Goal: Task Accomplishment & Management: Manage account settings

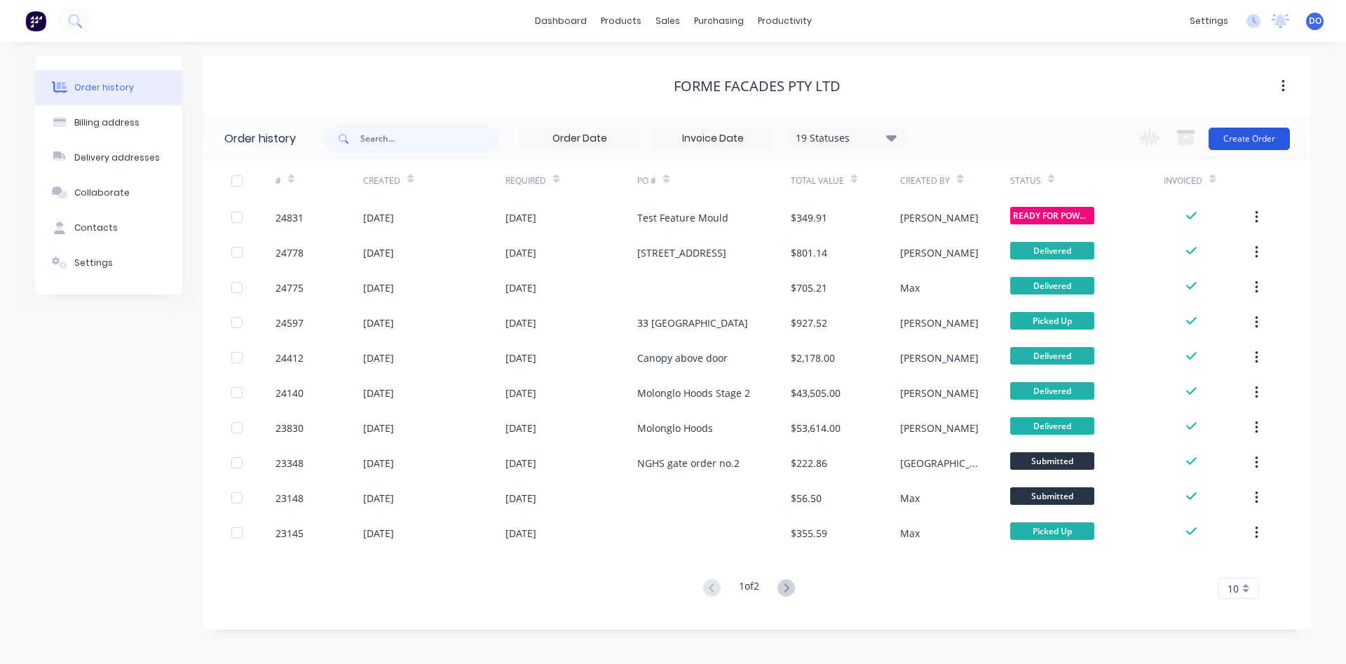
click at [1240, 139] on button "Create Order" at bounding box center [1248, 139] width 81 height 22
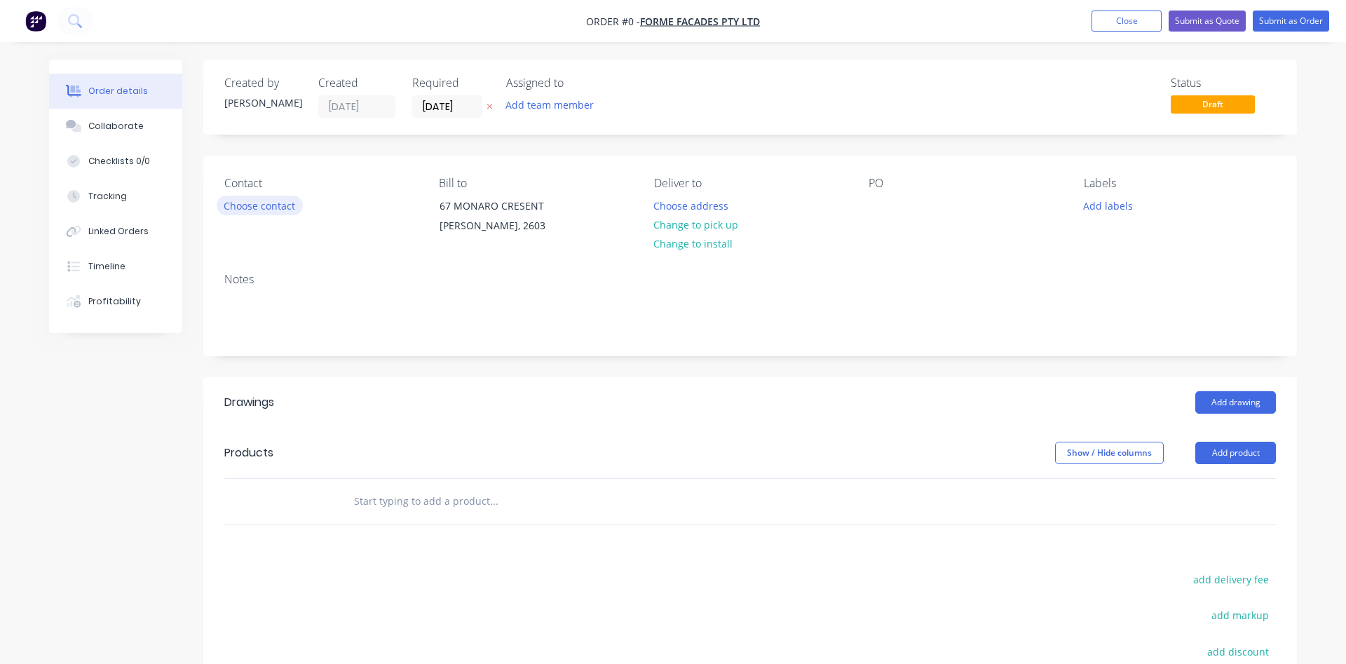
click at [268, 206] on button "Choose contact" at bounding box center [260, 205] width 86 height 19
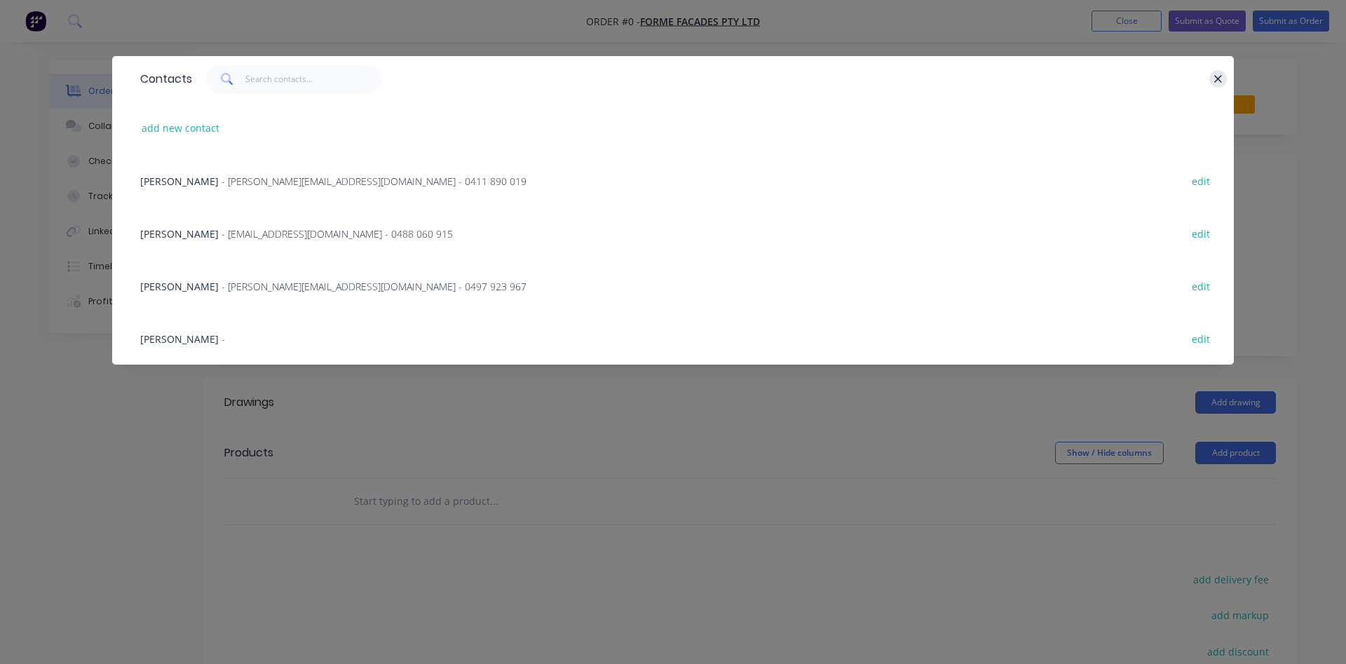
click at [1220, 71] on button "button" at bounding box center [1218, 79] width 18 height 18
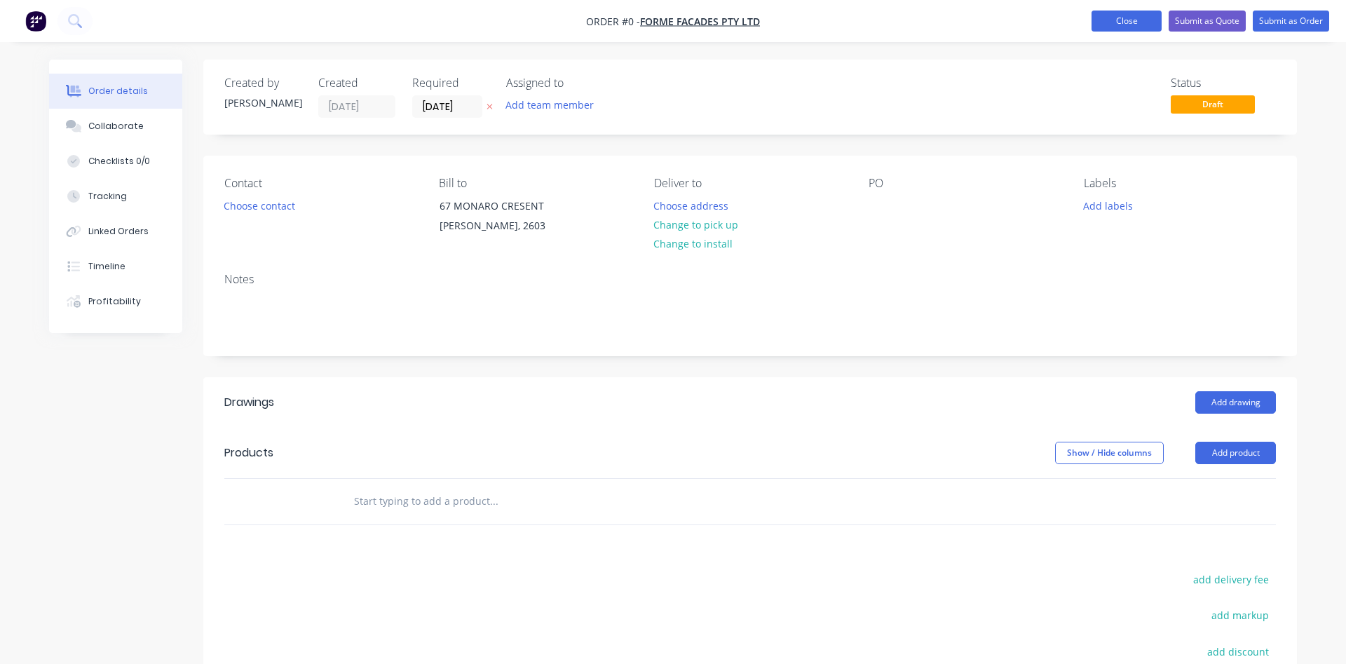
click at [1140, 20] on button "Close" at bounding box center [1126, 21] width 70 height 21
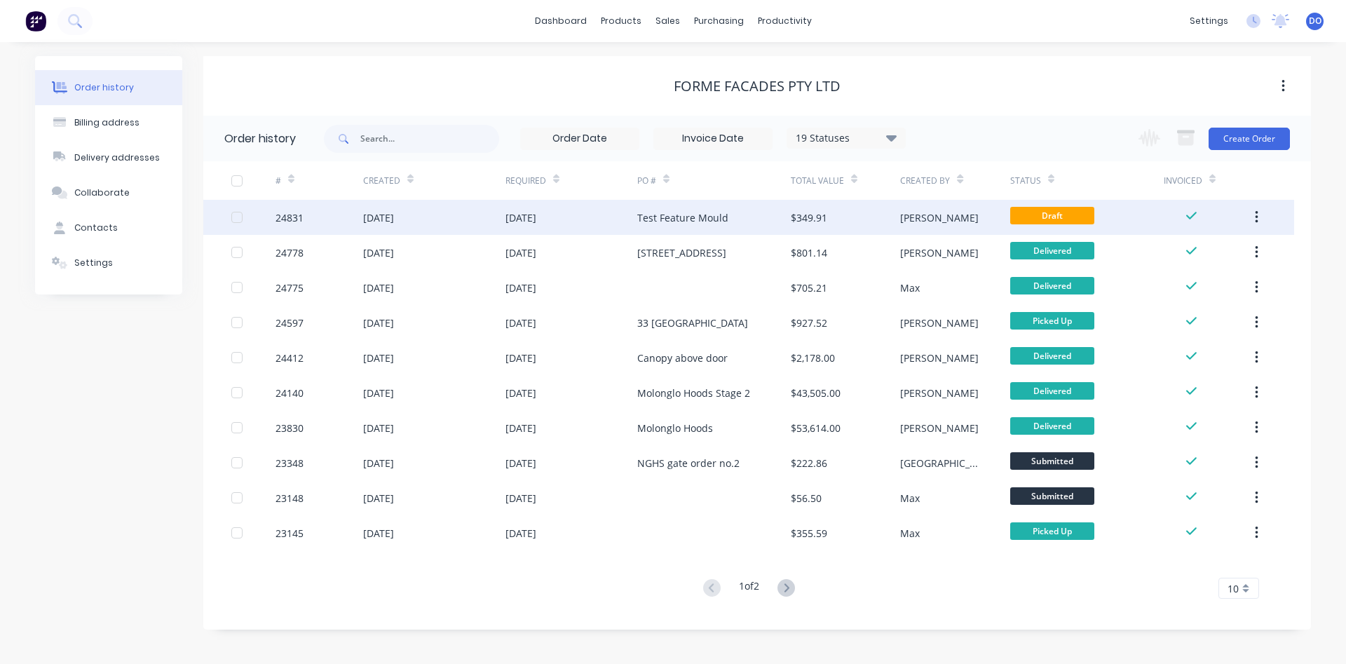
click at [861, 217] on div "$349.91" at bounding box center [845, 217] width 109 height 35
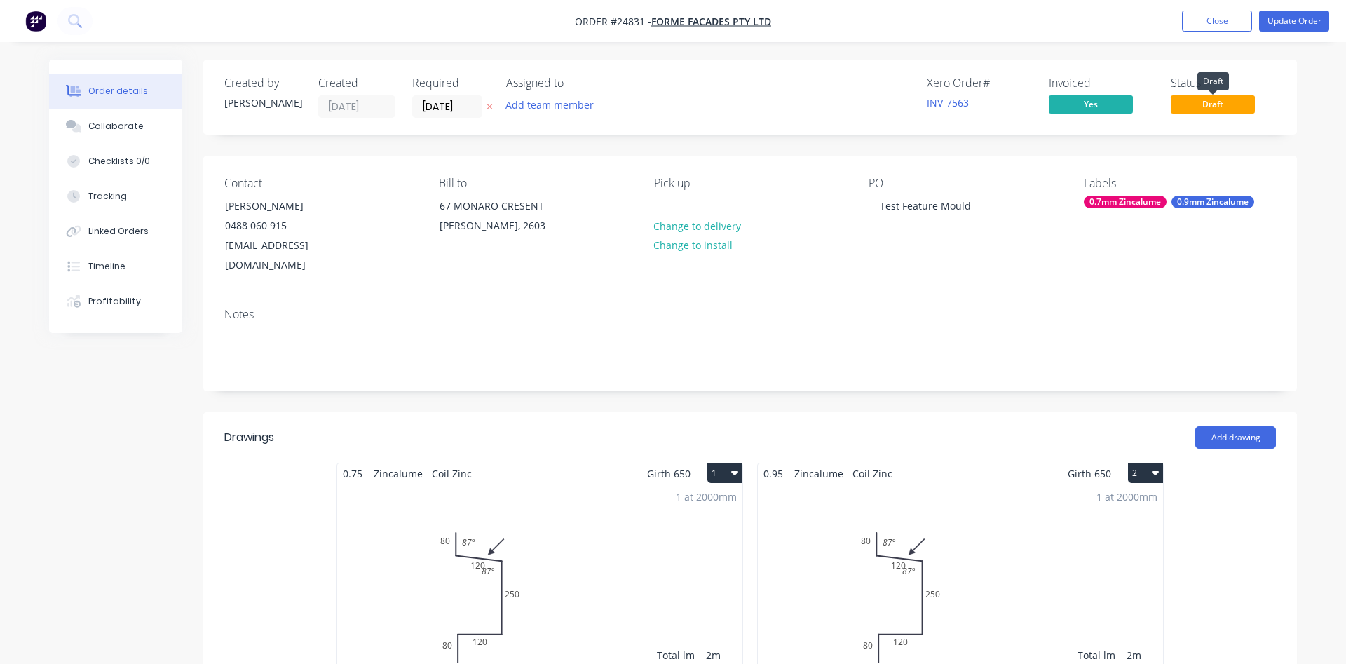
click at [1218, 110] on span "Draft" at bounding box center [1213, 104] width 84 height 18
click at [1291, 25] on button "Update Order" at bounding box center [1294, 21] width 70 height 21
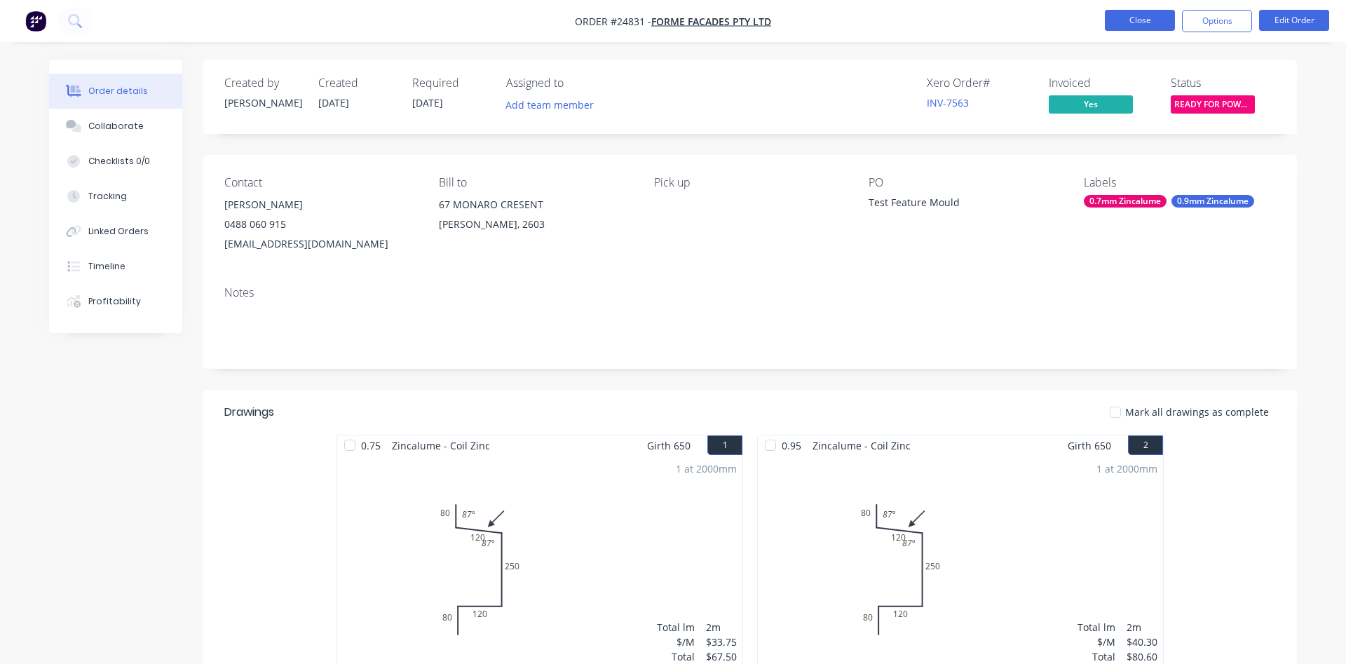
click at [1152, 16] on button "Close" at bounding box center [1140, 20] width 70 height 21
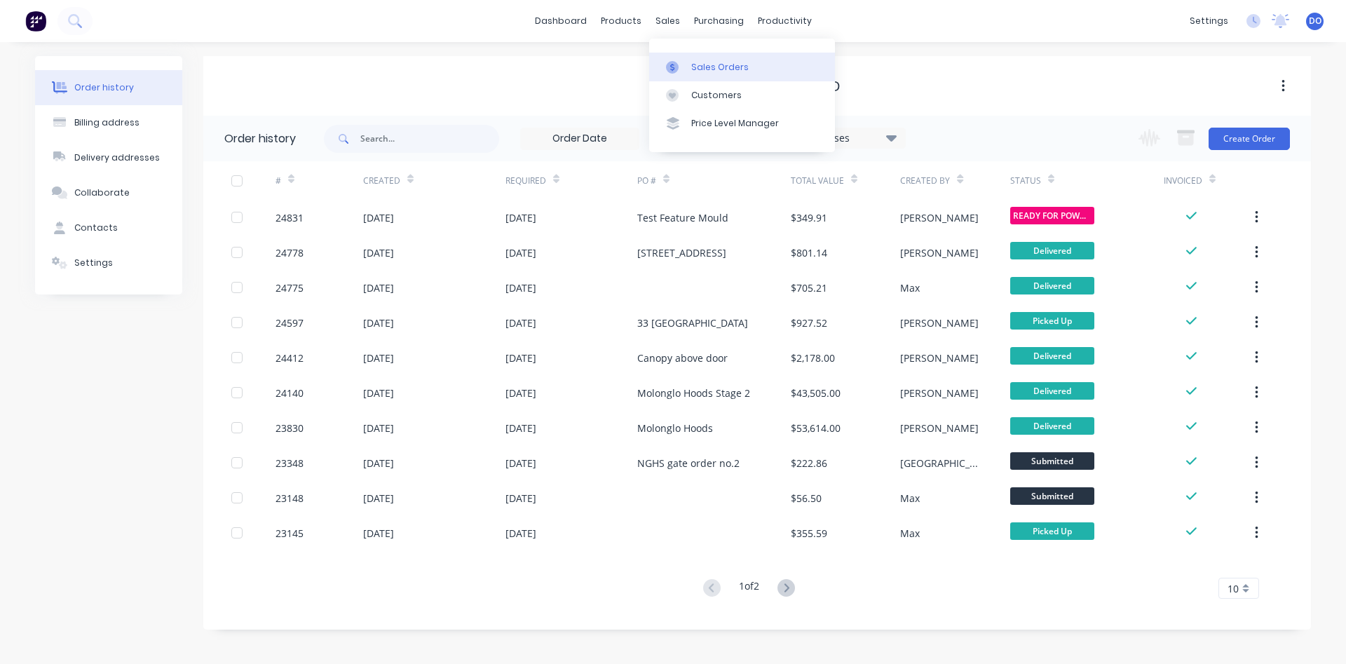
click at [697, 68] on div "Sales Orders" at bounding box center [719, 67] width 57 height 13
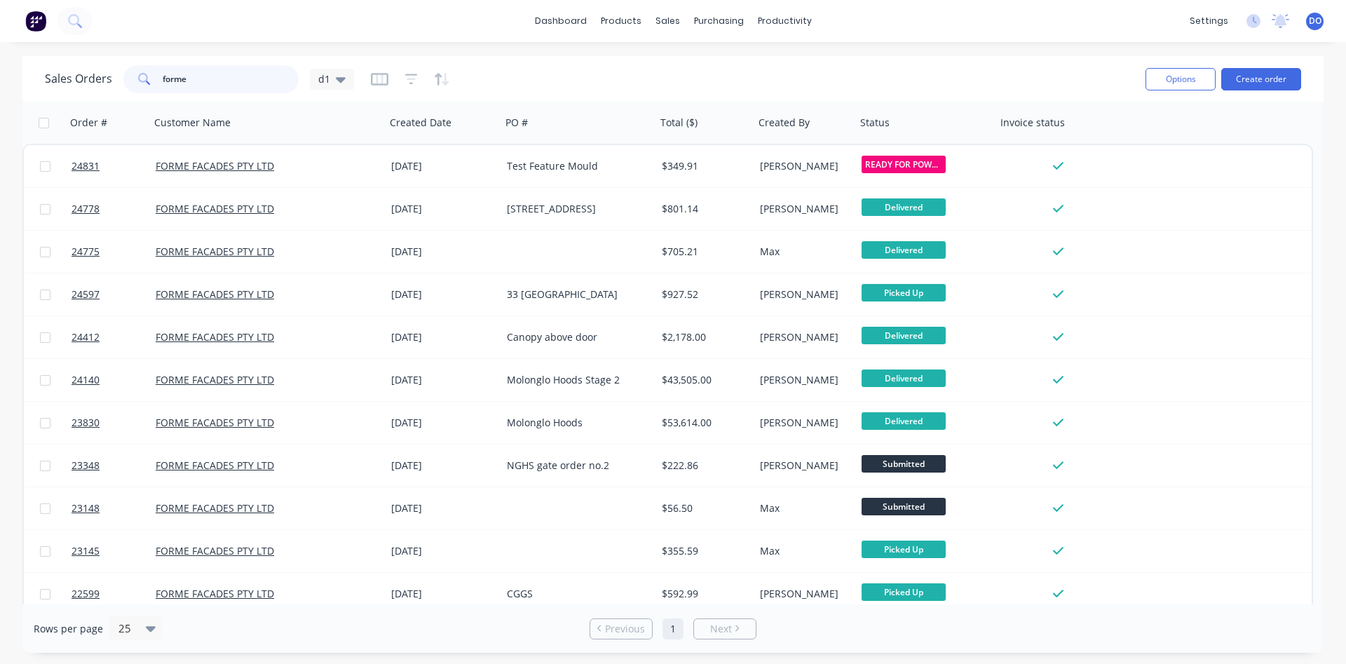
drag, startPoint x: 228, startPoint y: 80, endPoint x: 84, endPoint y: 72, distance: 143.9
click at [163, 72] on input "forme" at bounding box center [231, 79] width 137 height 28
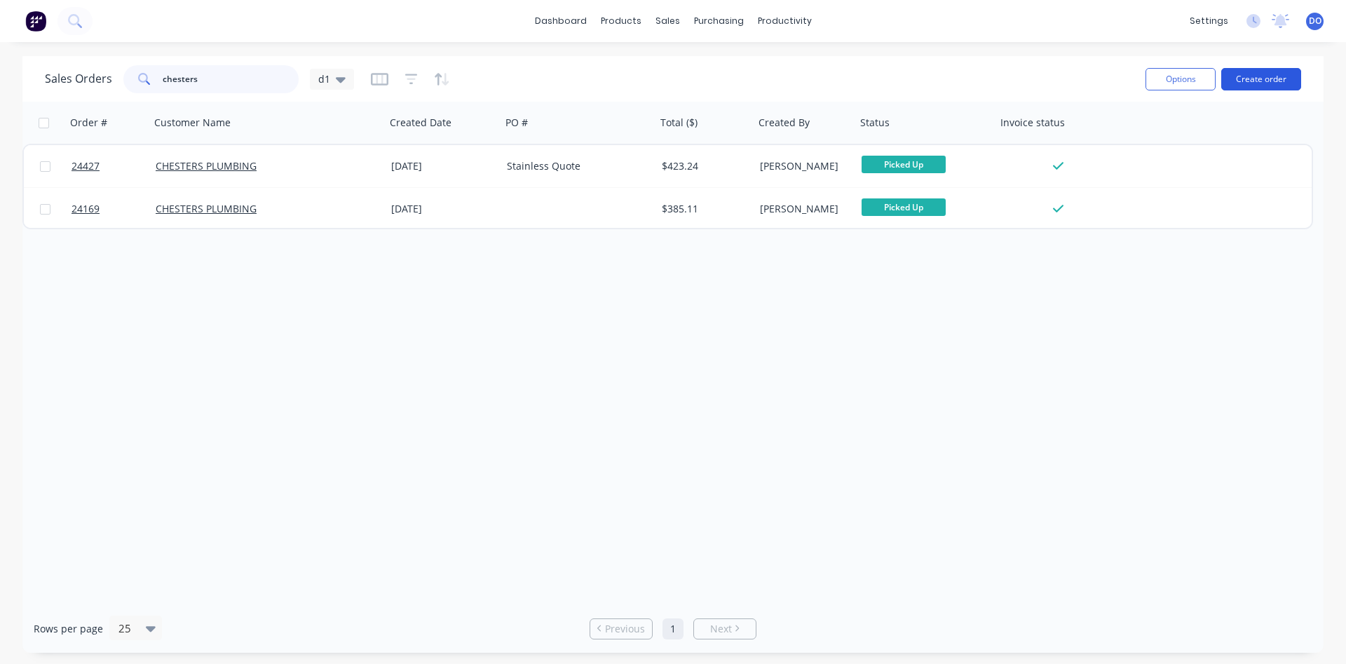
type input "chesters"
click at [1254, 76] on button "Create order" at bounding box center [1261, 79] width 80 height 22
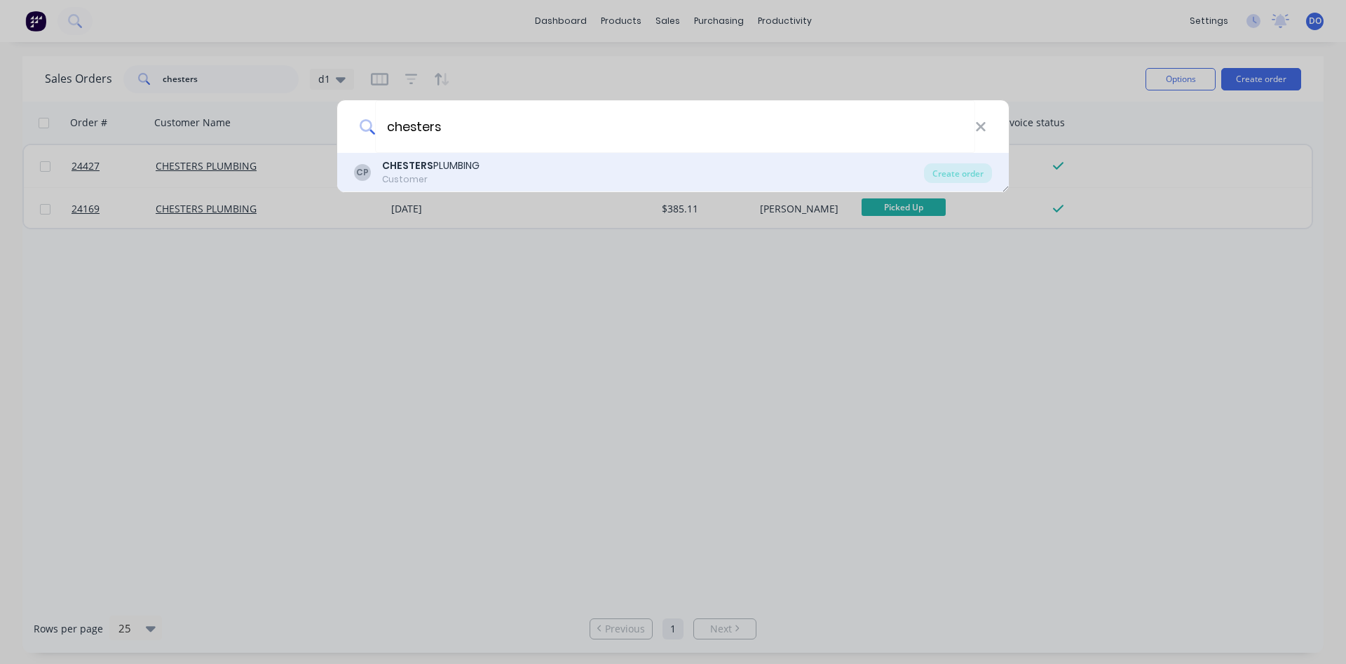
type input "chesters"
click at [461, 162] on div "CHESTERS PLUMBING" at bounding box center [430, 165] width 97 height 15
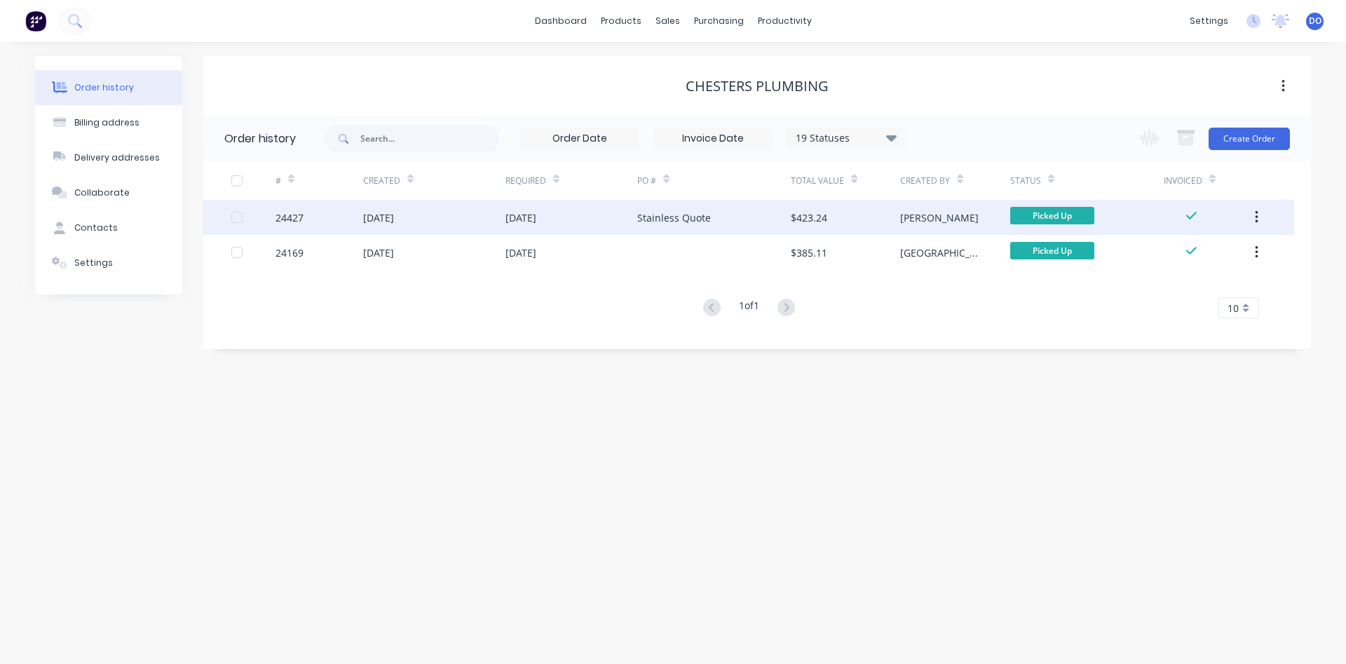
click at [758, 212] on div "Stainless Quote" at bounding box center [714, 217] width 154 height 35
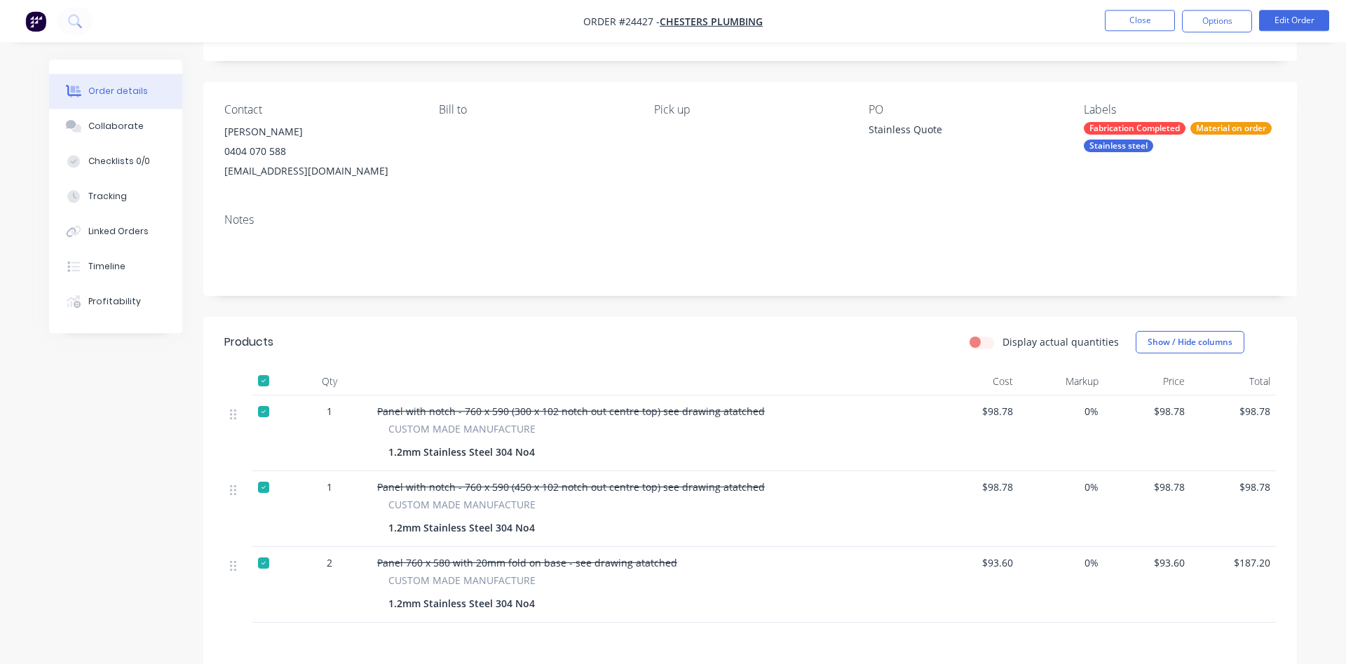
scroll to position [143, 0]
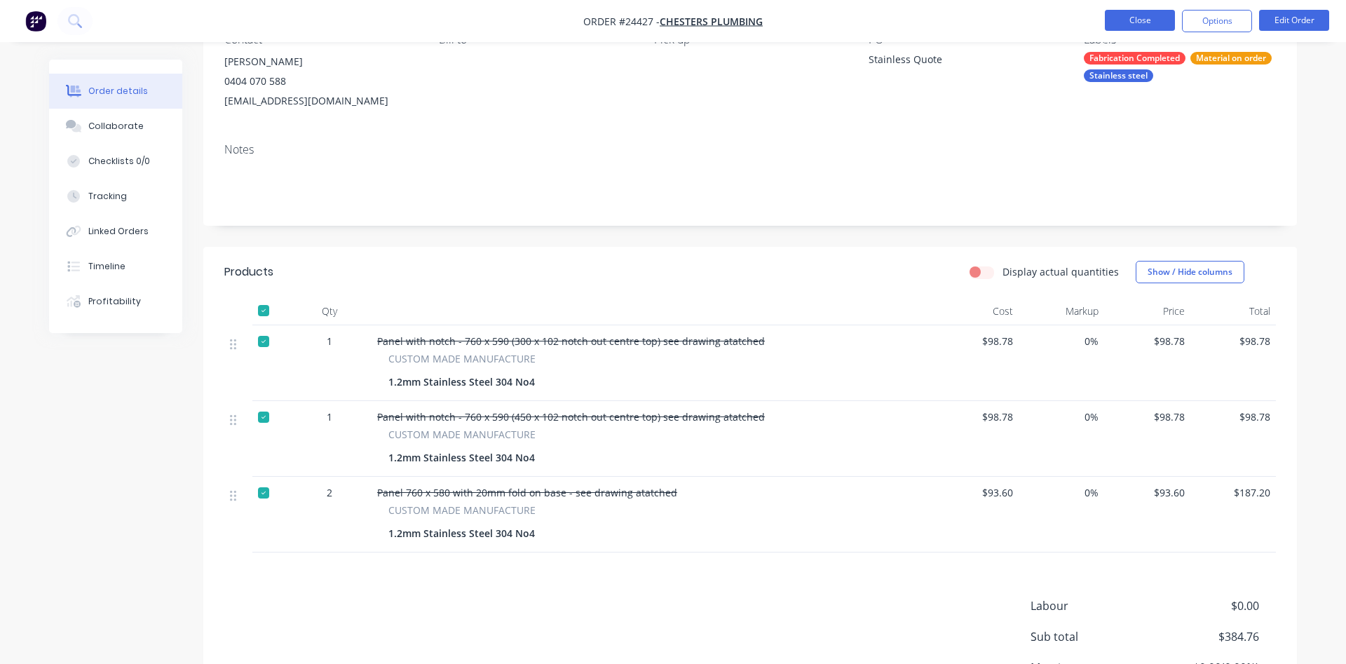
click at [1133, 19] on button "Close" at bounding box center [1140, 20] width 70 height 21
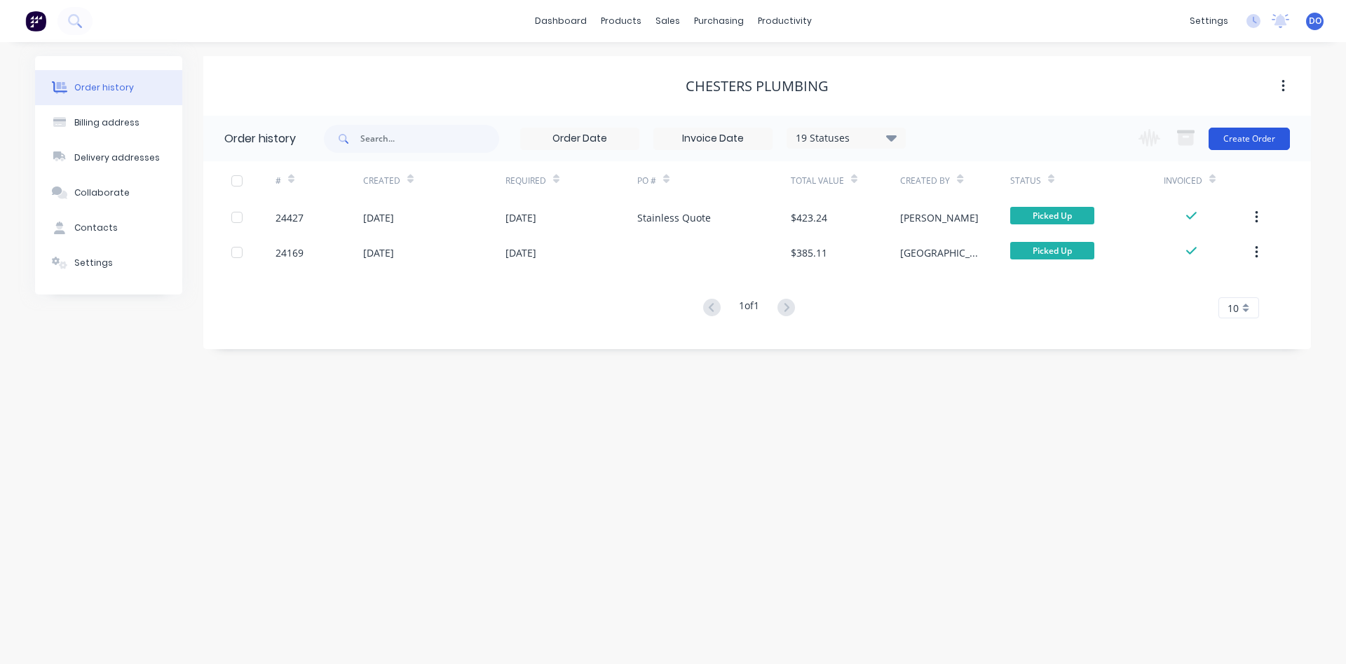
click at [1236, 137] on button "Create Order" at bounding box center [1248, 139] width 81 height 22
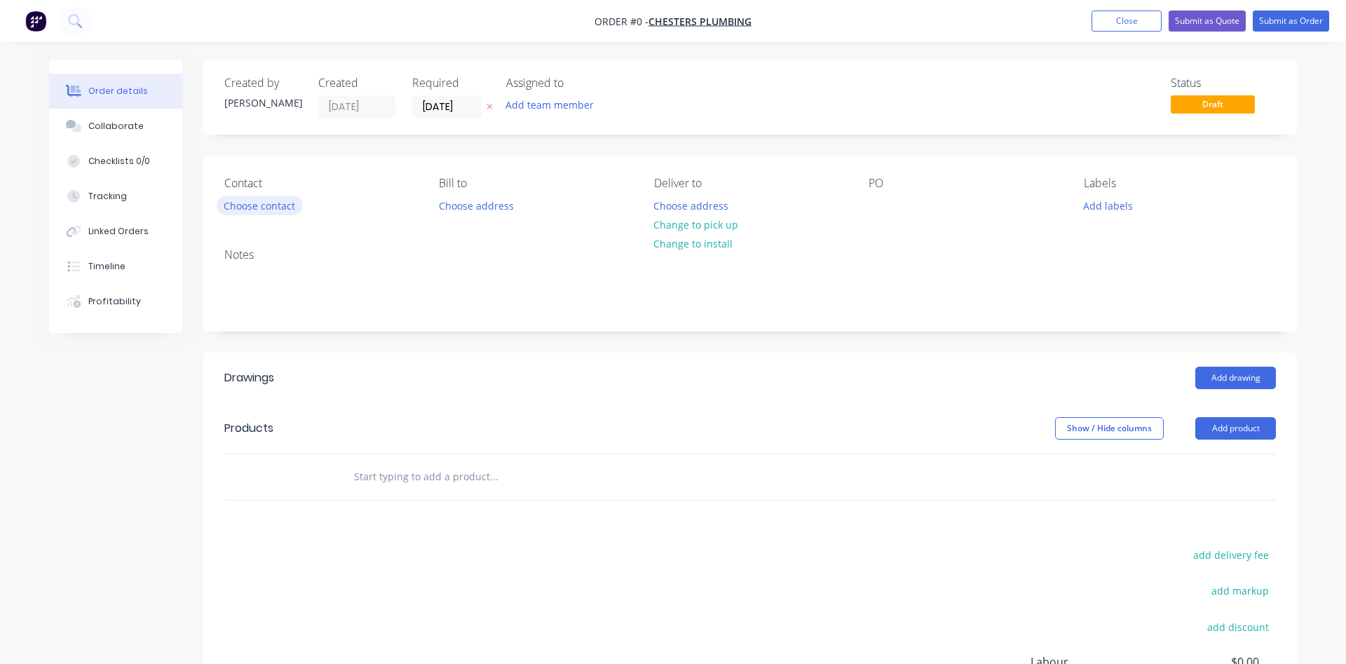
click at [243, 205] on button "Choose contact" at bounding box center [260, 205] width 86 height 19
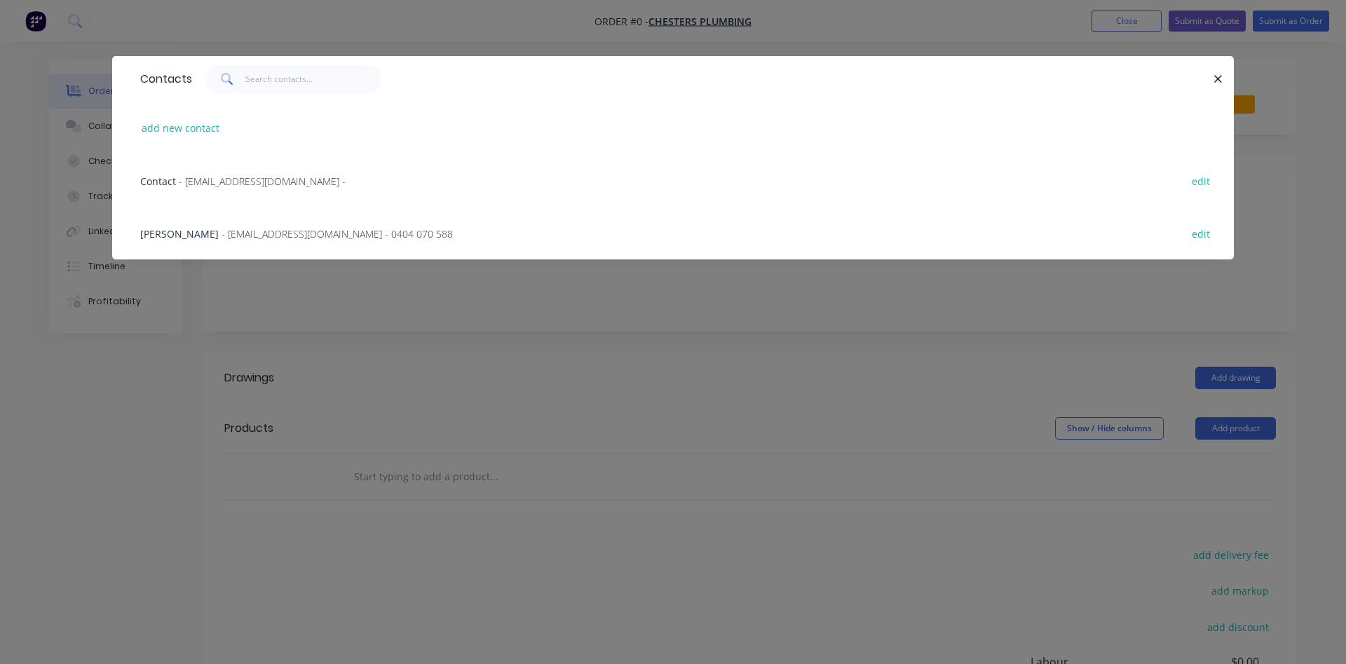
click at [221, 232] on span "- [EMAIL_ADDRESS][DOMAIN_NAME] - 0404 070 588" at bounding box center [336, 233] width 231 height 13
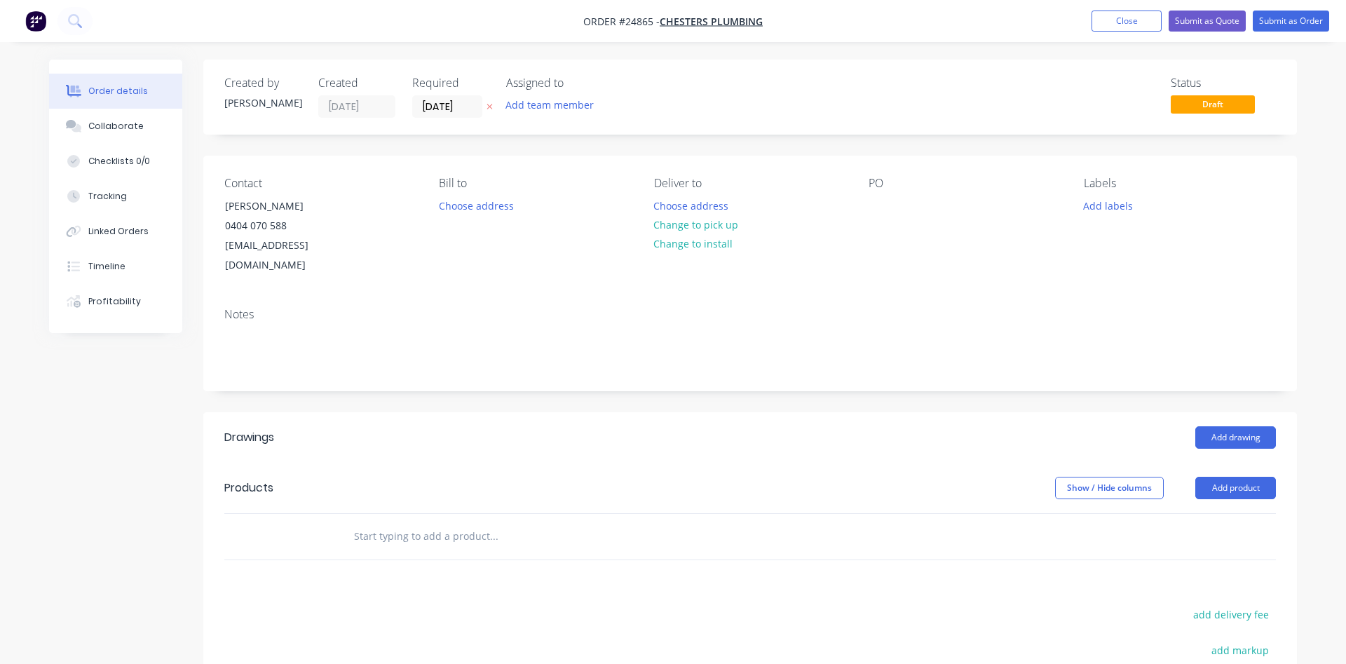
drag, startPoint x: 687, startPoint y: 220, endPoint x: 744, endPoint y: 212, distance: 58.0
click at [691, 220] on button "Change to pick up" at bounding box center [696, 224] width 100 height 19
click at [873, 207] on div at bounding box center [879, 206] width 22 height 20
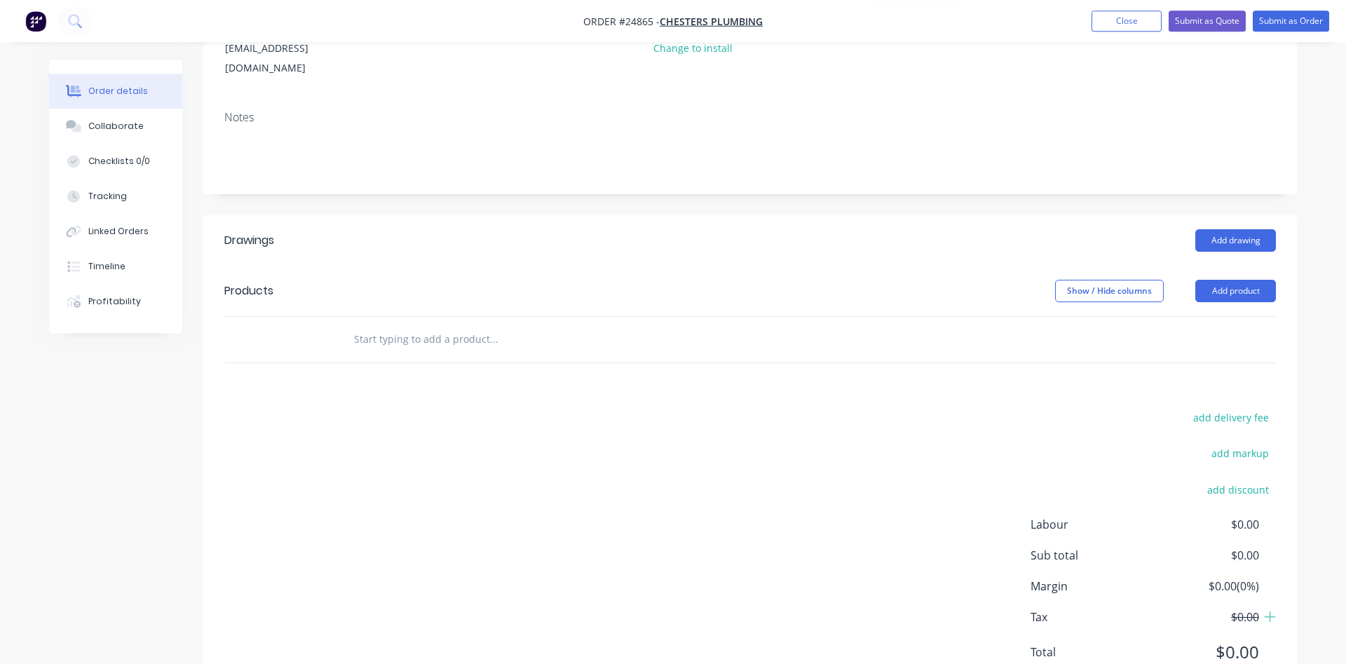
scroll to position [214, 0]
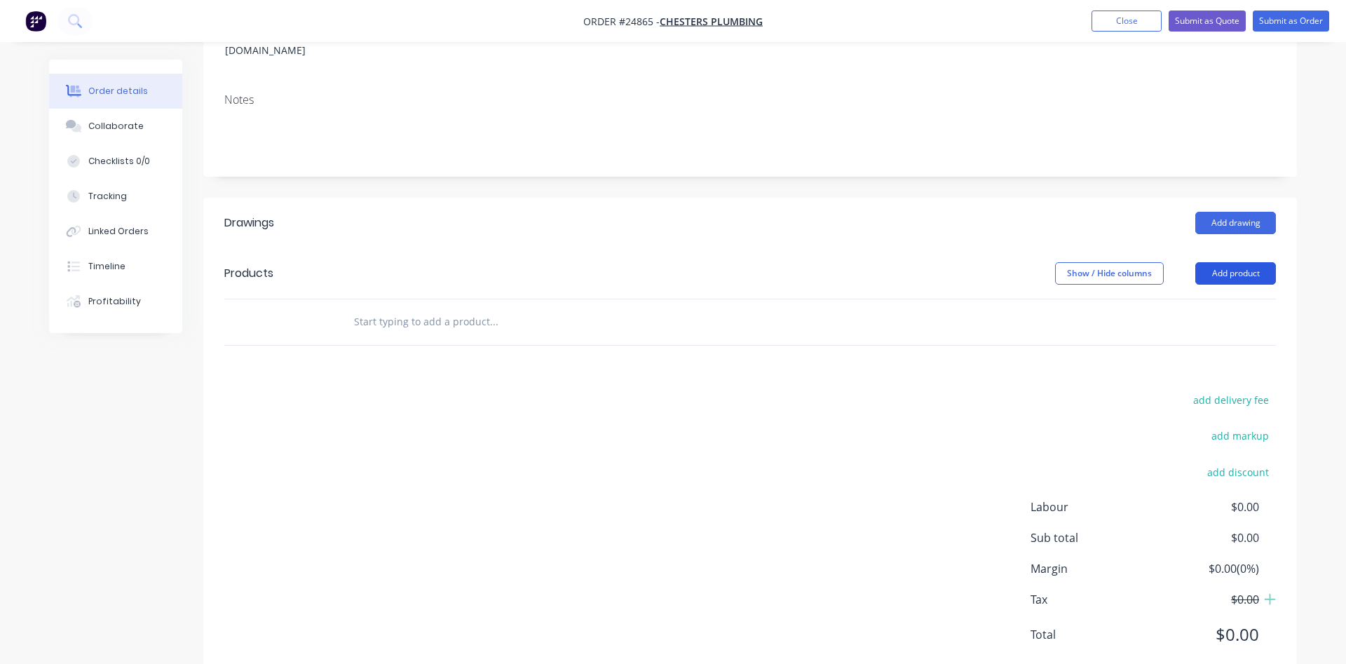
click at [1239, 262] on button "Add product" at bounding box center [1235, 273] width 81 height 22
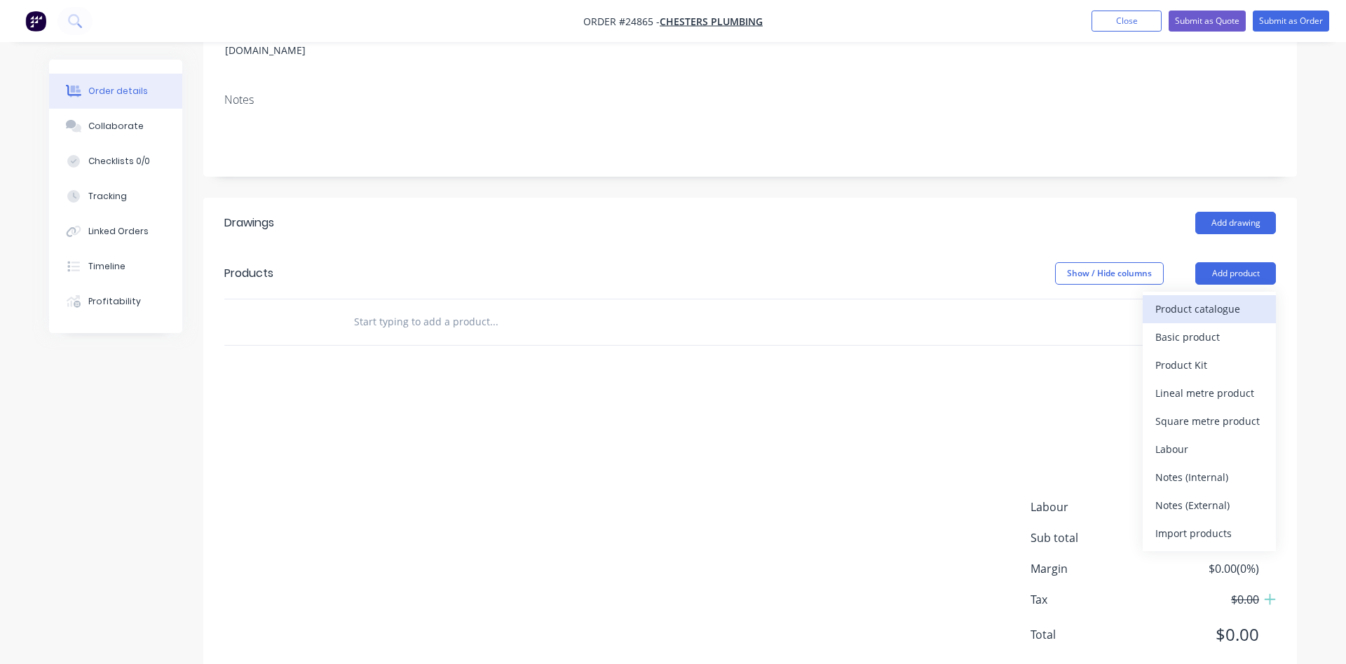
click at [1190, 299] on div "Product catalogue" at bounding box center [1209, 309] width 108 height 20
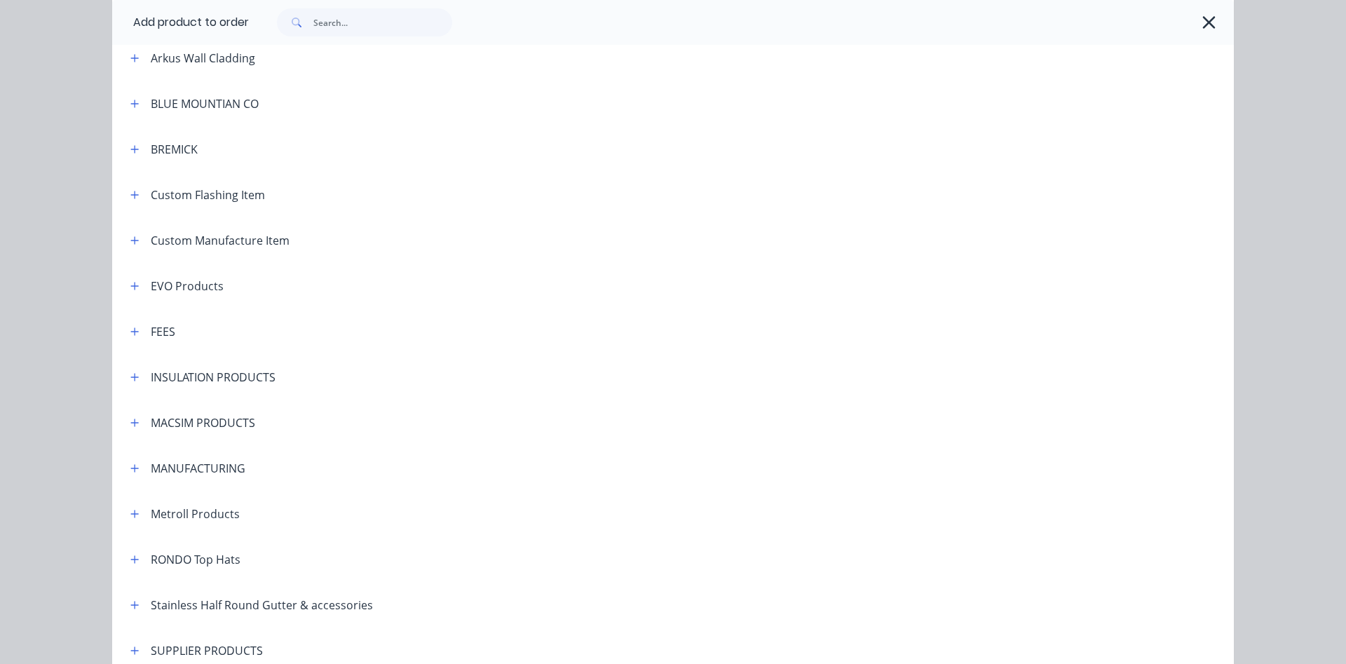
scroll to position [719, 0]
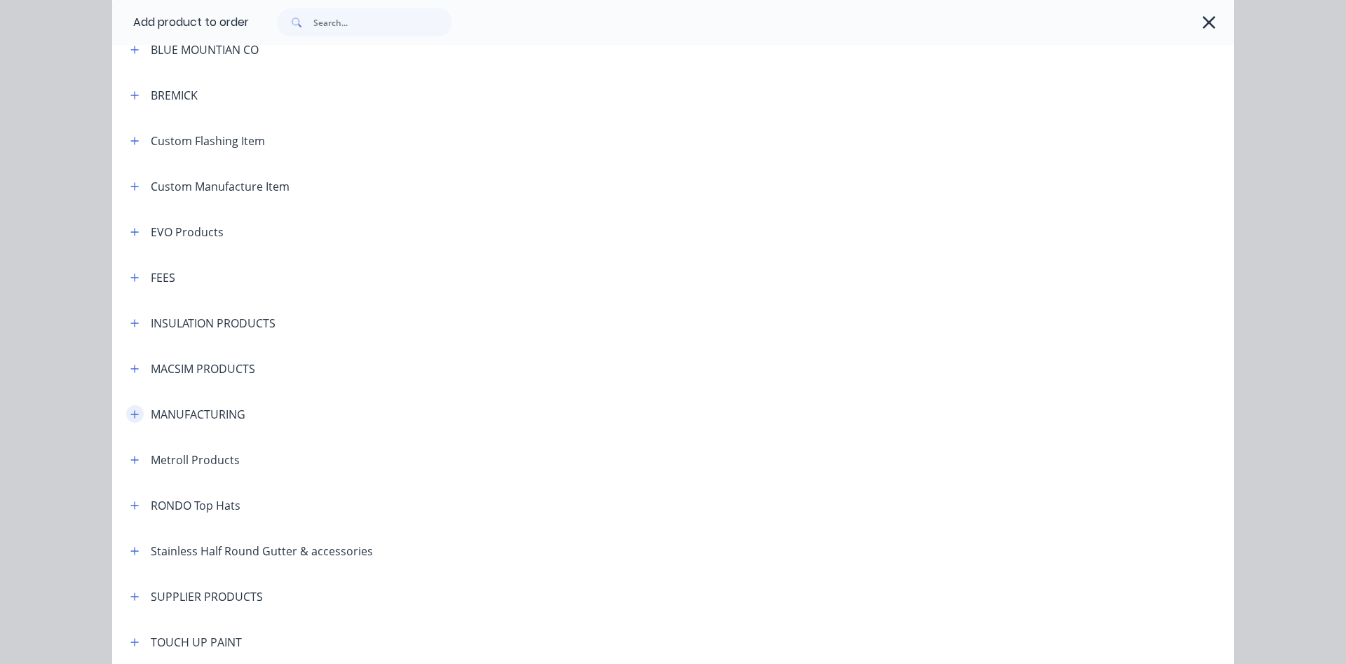
click at [138, 415] on icon "button" at bounding box center [134, 414] width 8 height 10
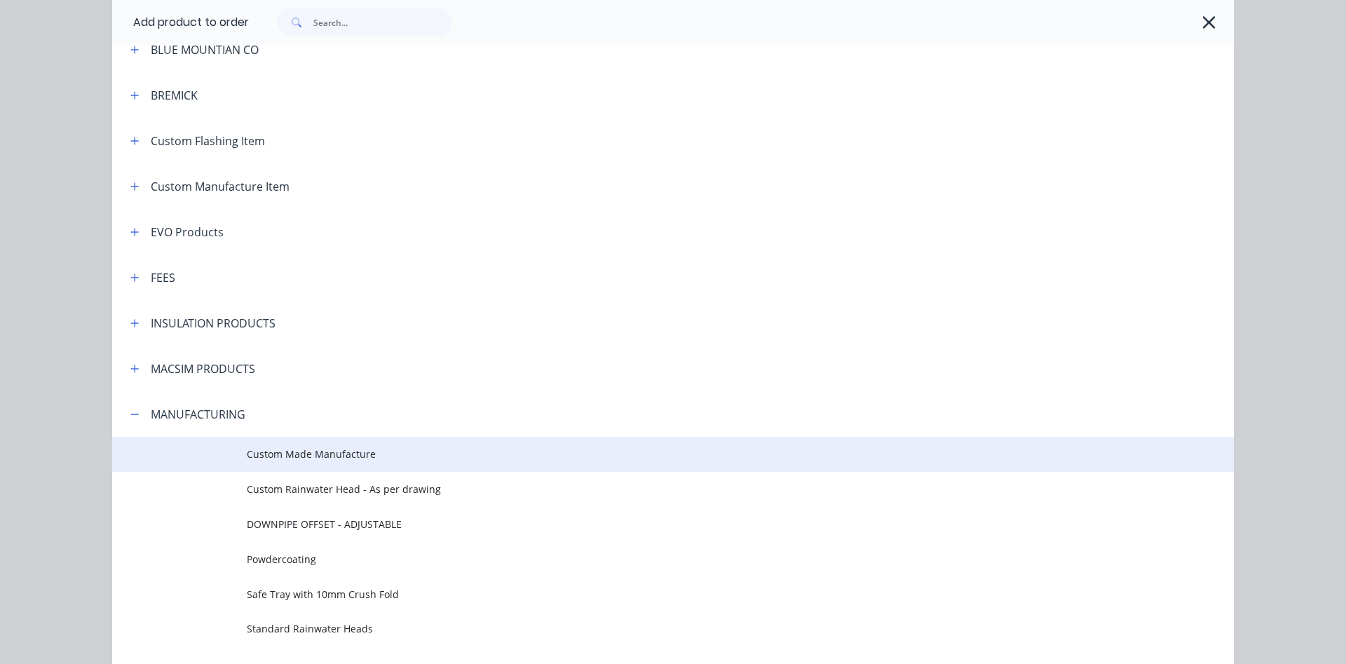
click at [322, 449] on span "Custom Made Manufacture" at bounding box center [641, 453] width 789 height 15
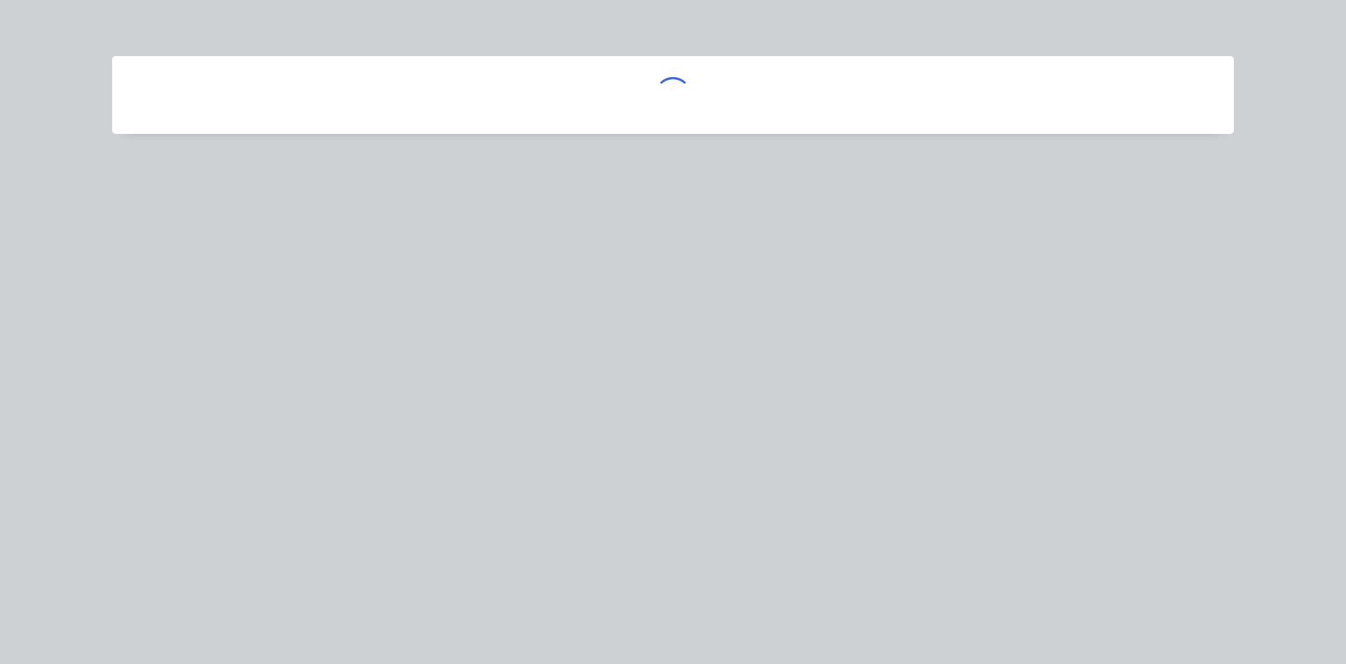
scroll to position [0, 0]
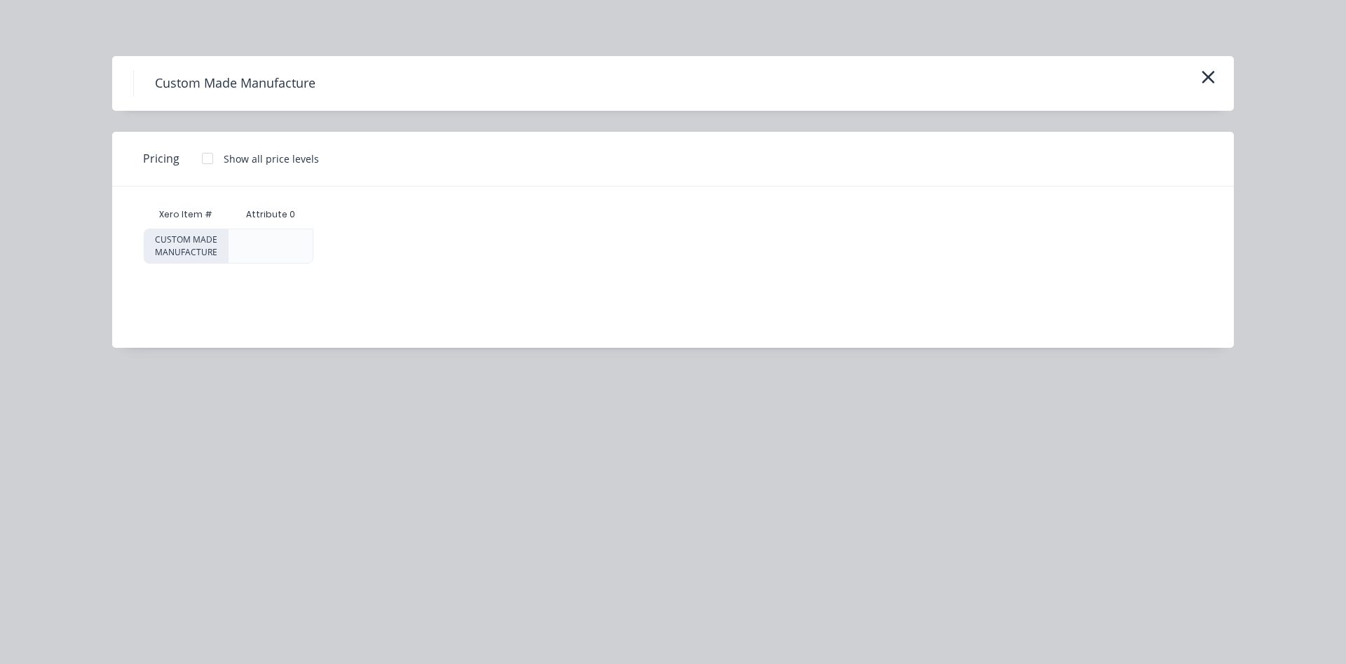
click at [207, 157] on div at bounding box center [207, 158] width 28 height 28
click at [355, 240] on div "$0.00" at bounding box center [369, 246] width 111 height 34
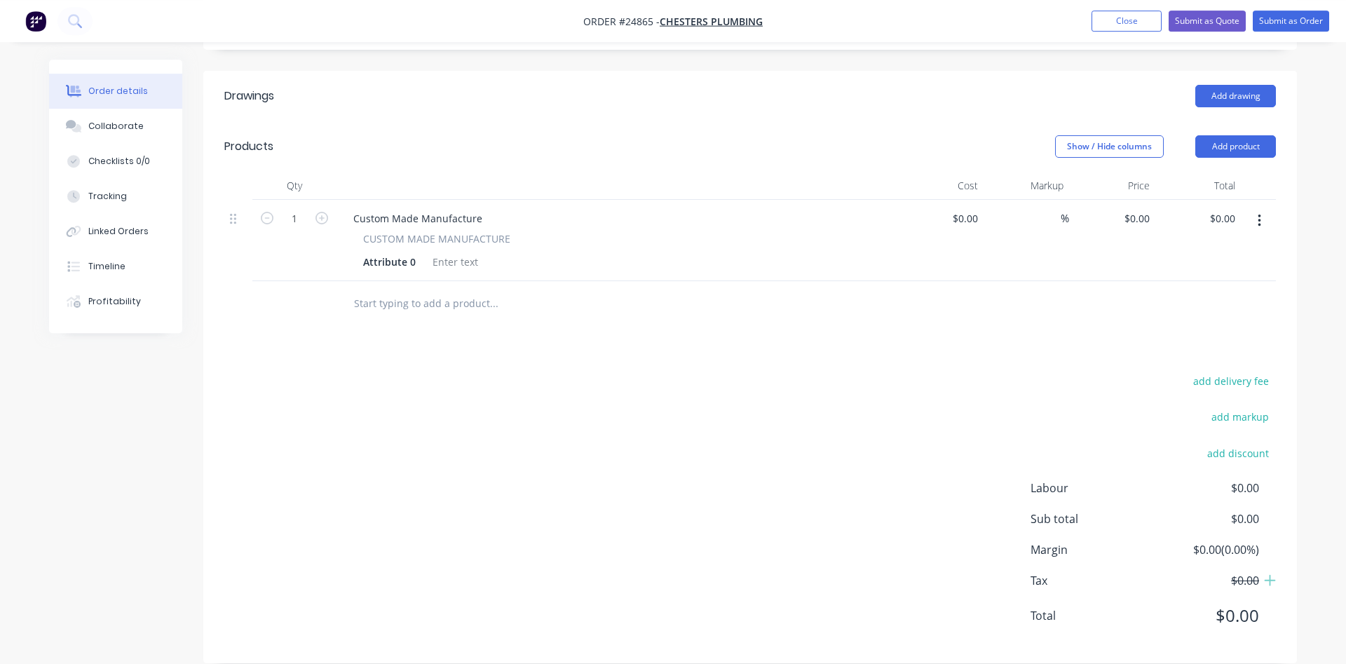
scroll to position [342, 0]
drag, startPoint x: 409, startPoint y: 247, endPoint x: 332, endPoint y: 243, distance: 77.3
click at [357, 251] on div "Attribute 0" at bounding box center [389, 261] width 64 height 20
click at [407, 207] on div "Custom Made Manufacture" at bounding box center [417, 217] width 151 height 20
drag, startPoint x: 481, startPoint y: 196, endPoint x: 343, endPoint y: 197, distance: 137.4
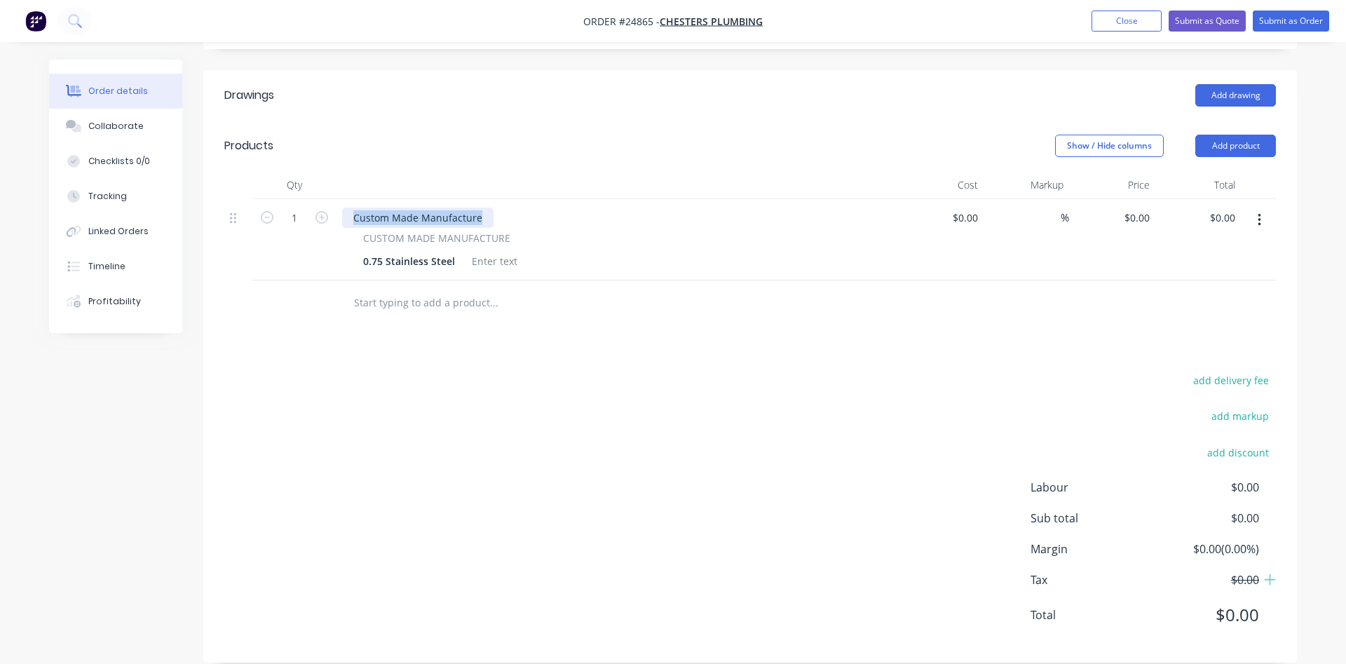
click at [343, 207] on div "Custom Made Manufacture" at bounding box center [417, 217] width 151 height 20
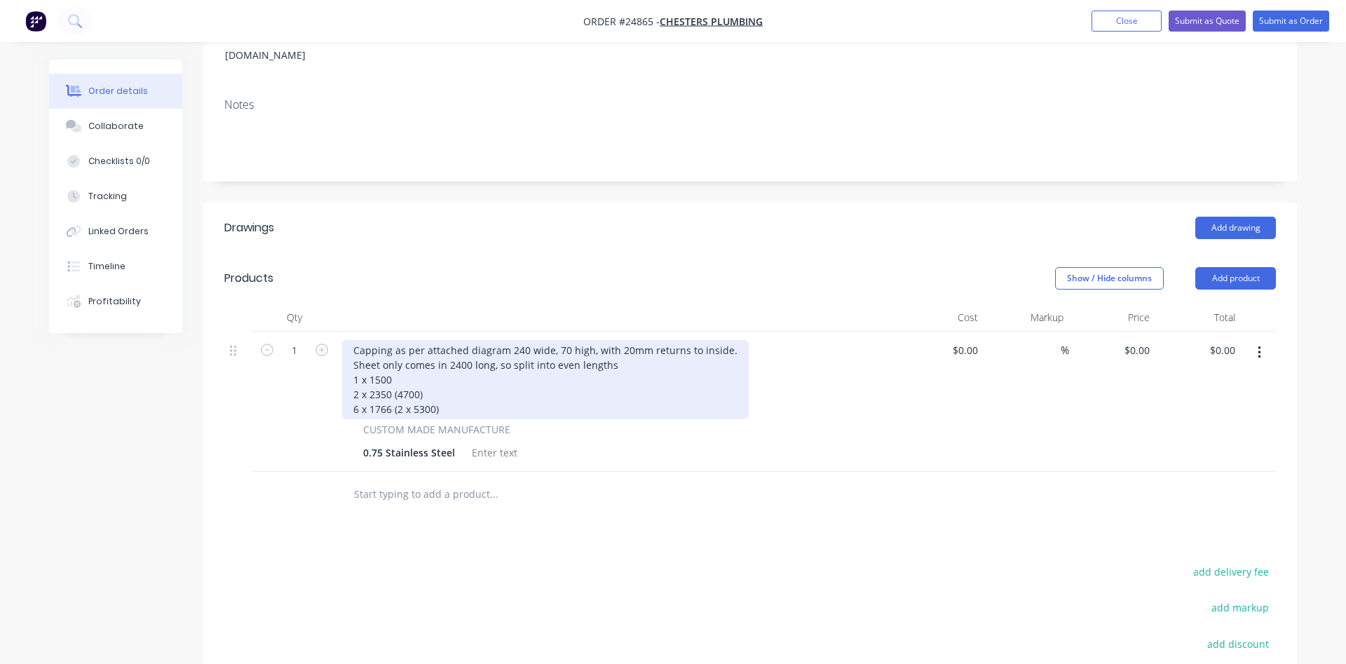
scroll to position [199, 0]
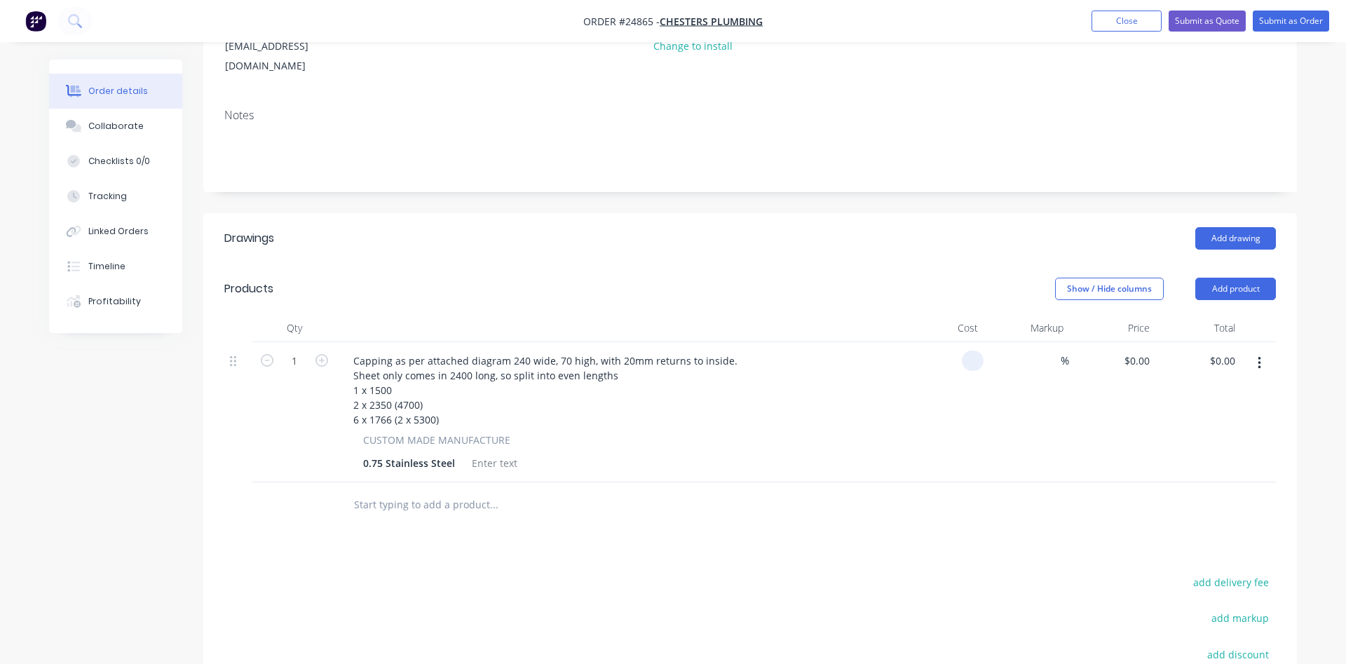
drag, startPoint x: 982, startPoint y: 343, endPoint x: 956, endPoint y: 333, distance: 27.7
click at [956, 342] on div at bounding box center [940, 412] width 86 height 140
type input "$1,297.40"
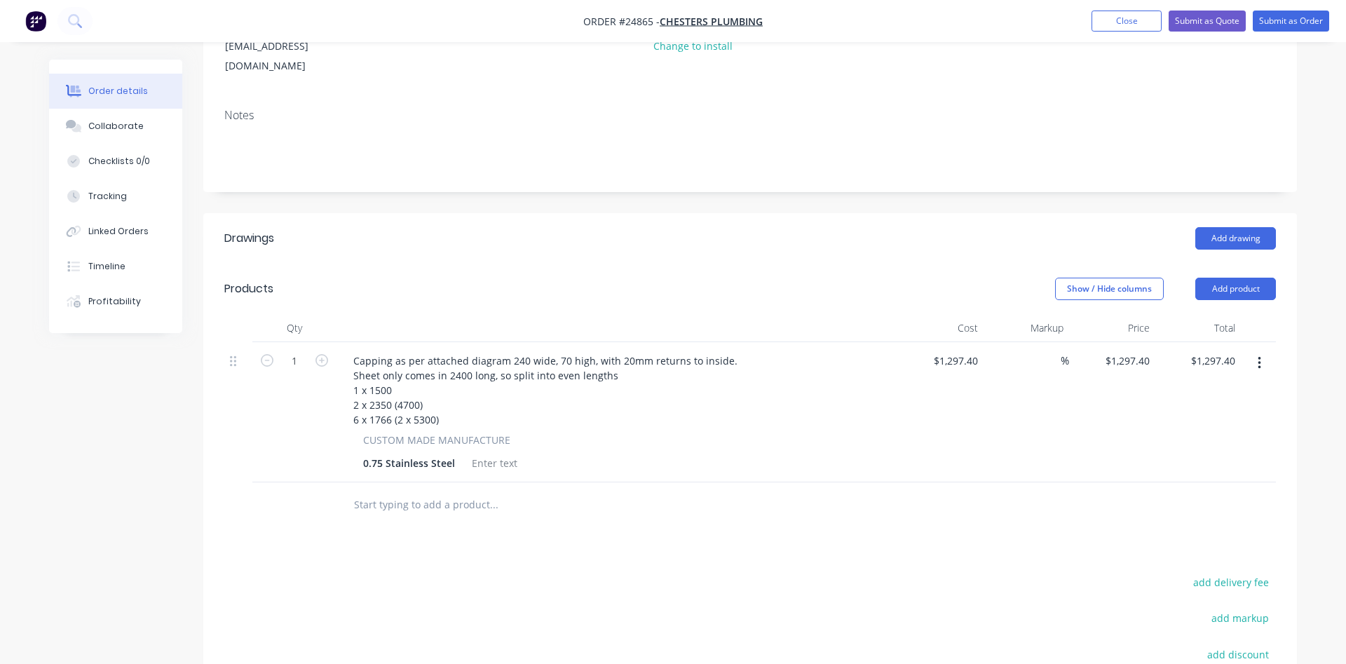
click at [834, 432] on div "CUSTOM MADE MANUFACTURE 0.75 Stainless Steel" at bounding box center [617, 452] width 550 height 41
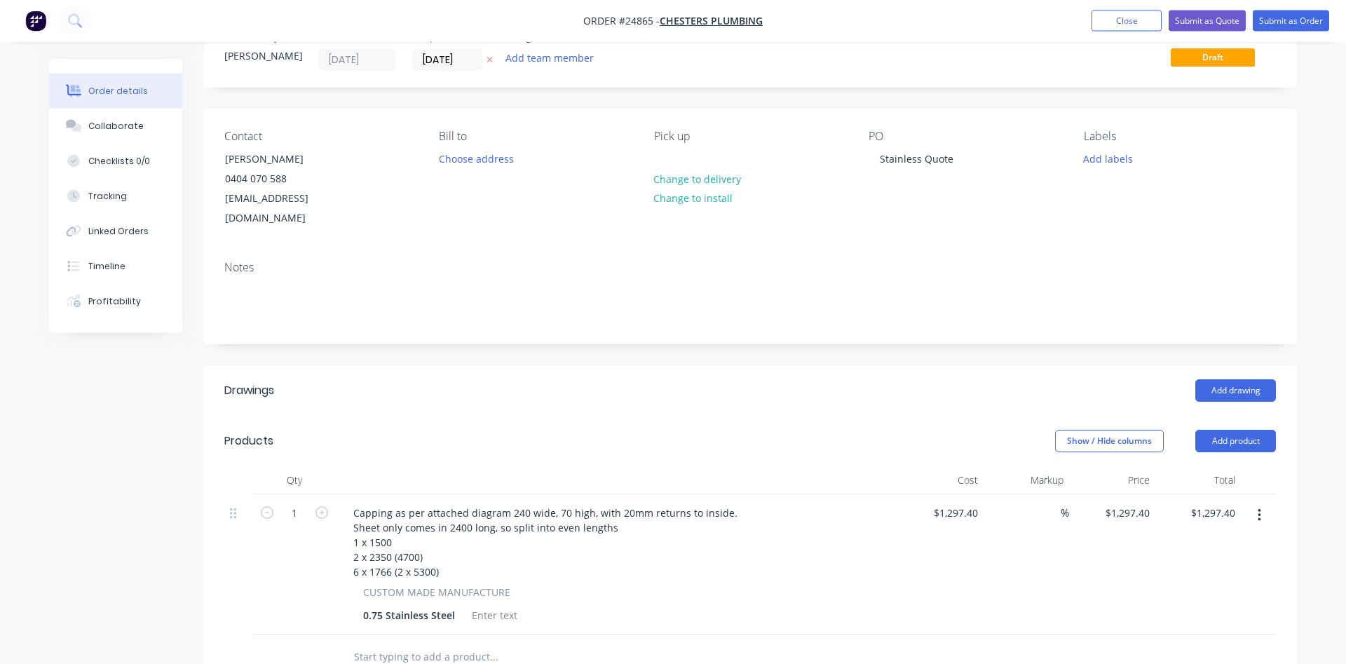
scroll to position [0, 0]
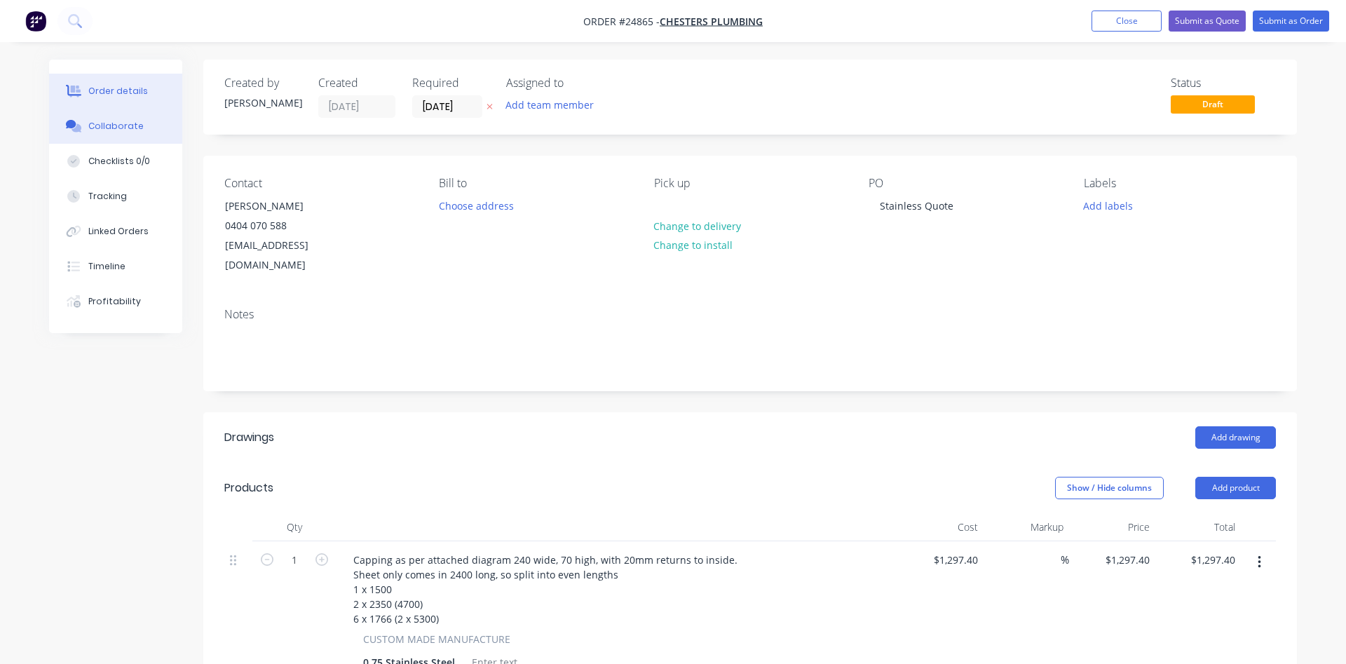
click at [124, 135] on button "Collaborate" at bounding box center [115, 126] width 133 height 35
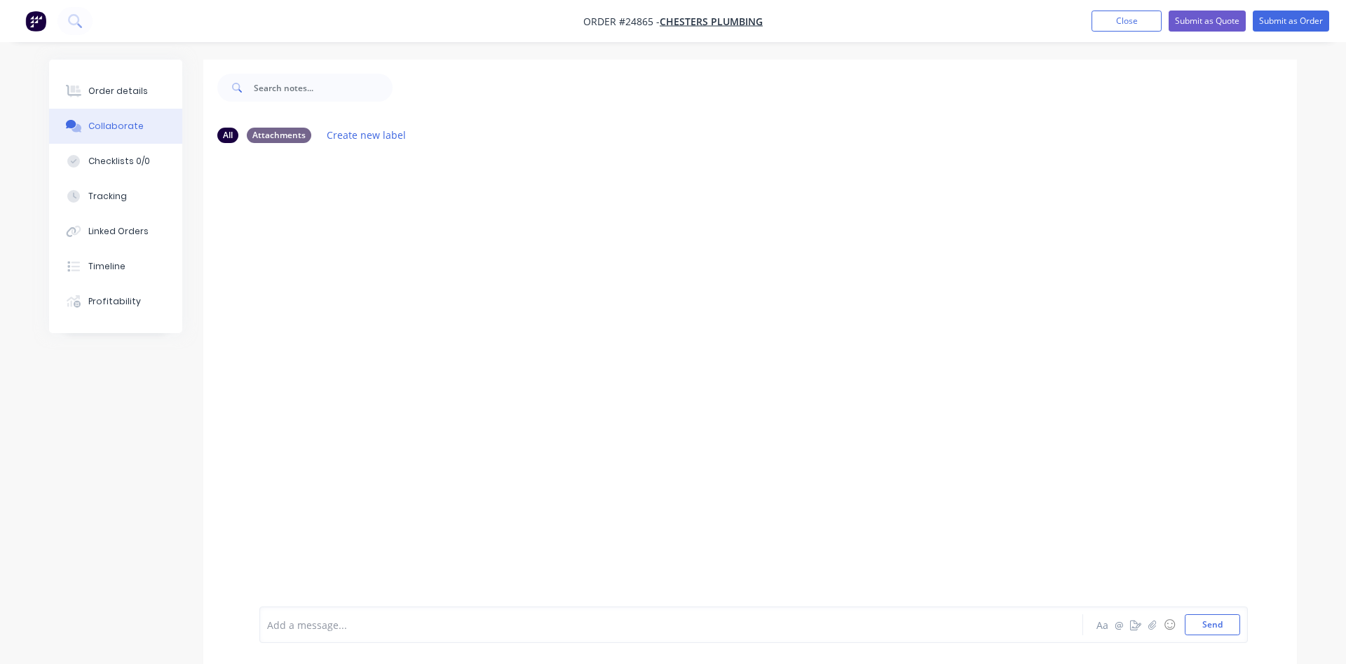
scroll to position [21, 0]
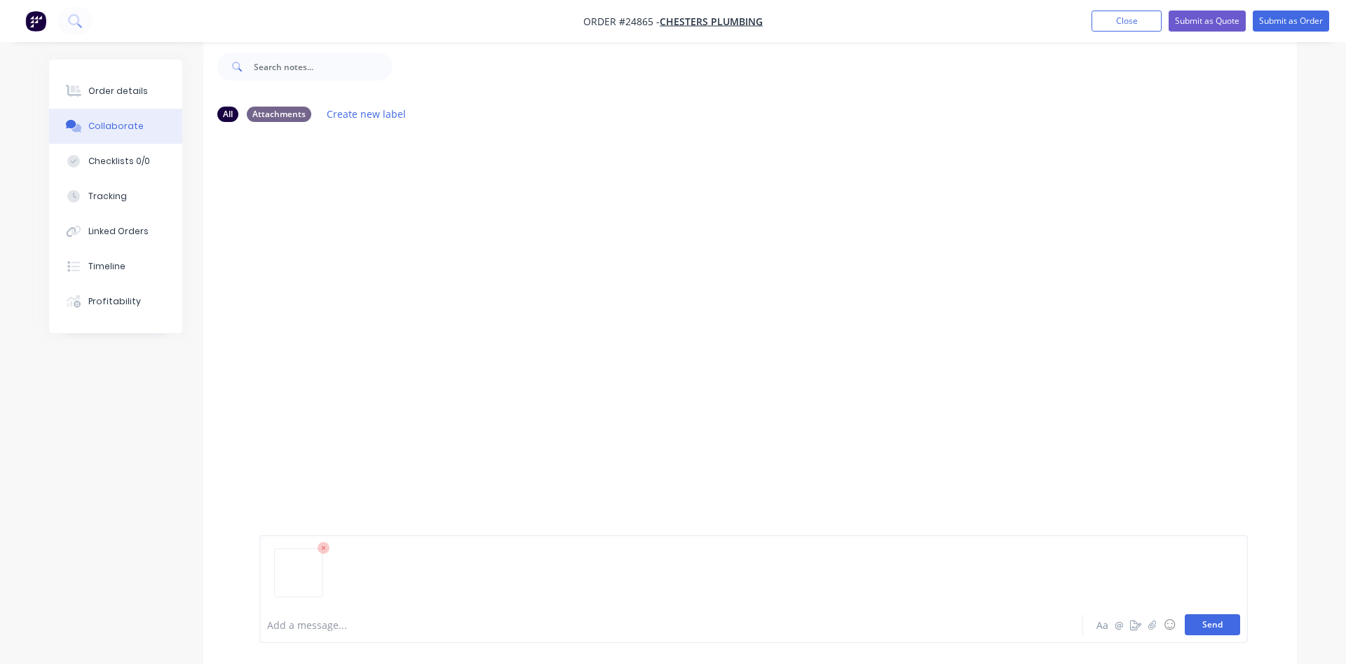
click at [1222, 626] on button "Send" at bounding box center [1212, 624] width 55 height 21
click at [1116, 16] on button "Close" at bounding box center [1126, 21] width 70 height 21
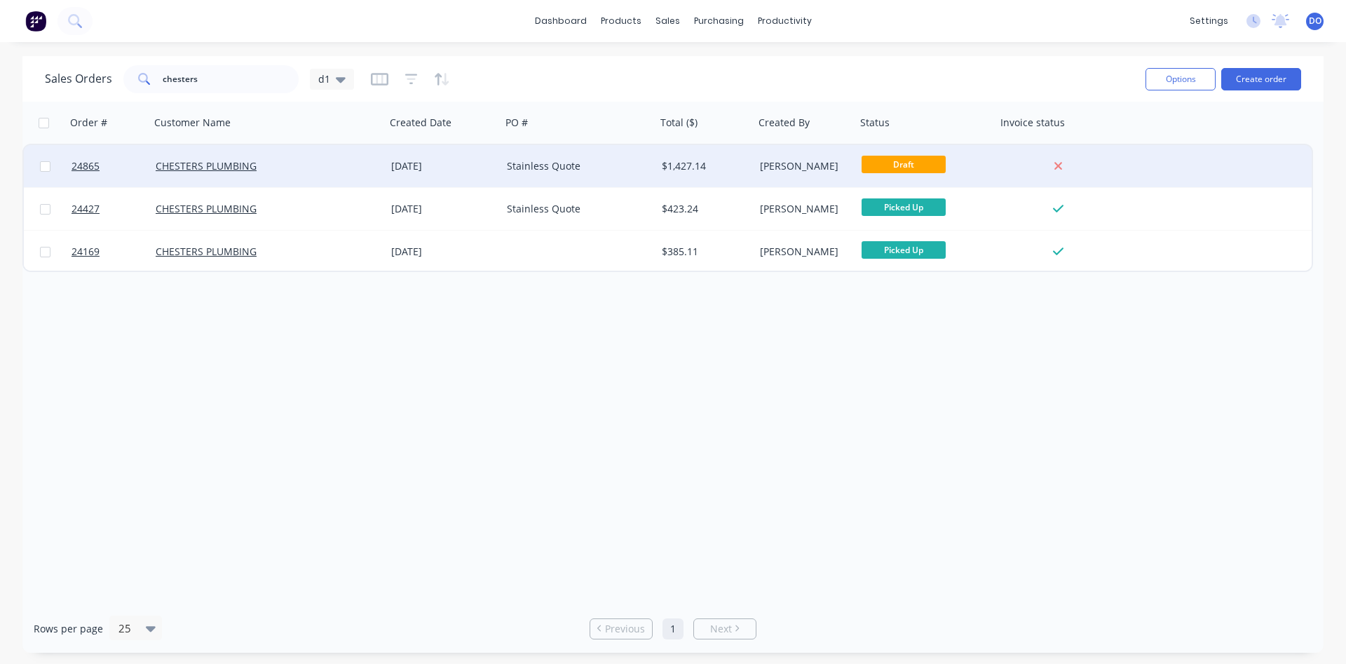
click at [542, 172] on div "Stainless Quote" at bounding box center [575, 166] width 137 height 14
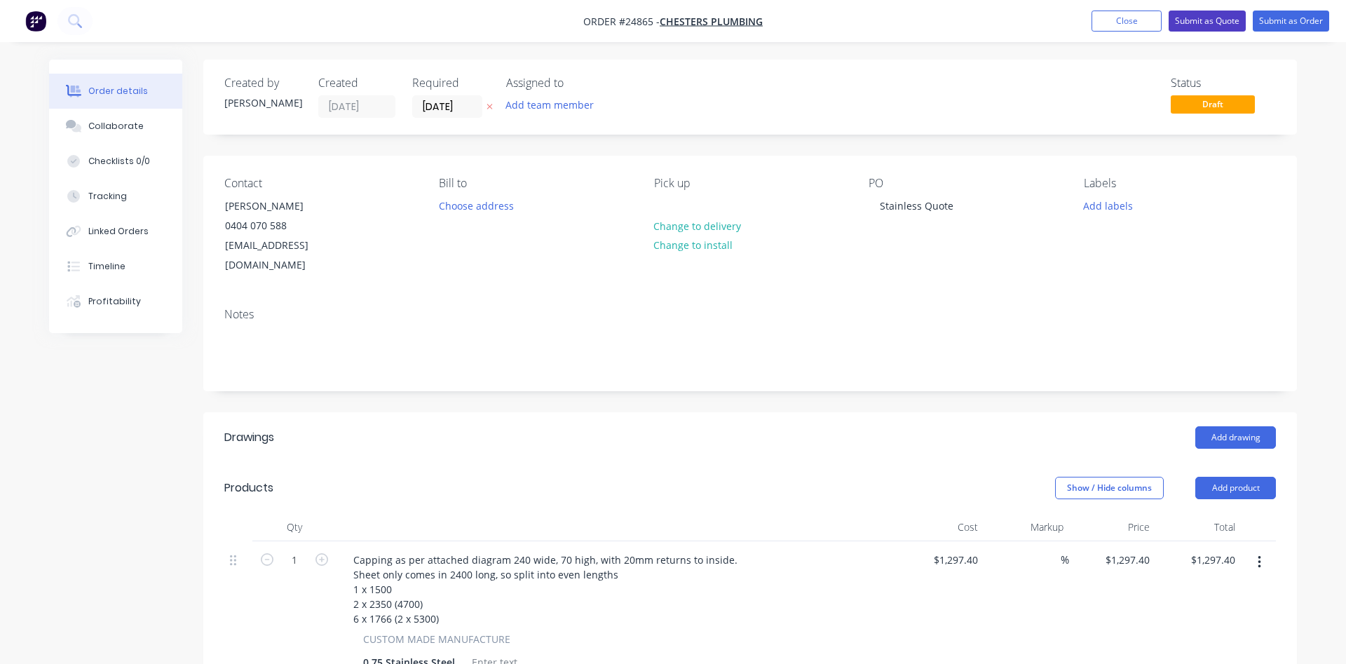
click at [1201, 25] on button "Submit as Quote" at bounding box center [1206, 21] width 77 height 21
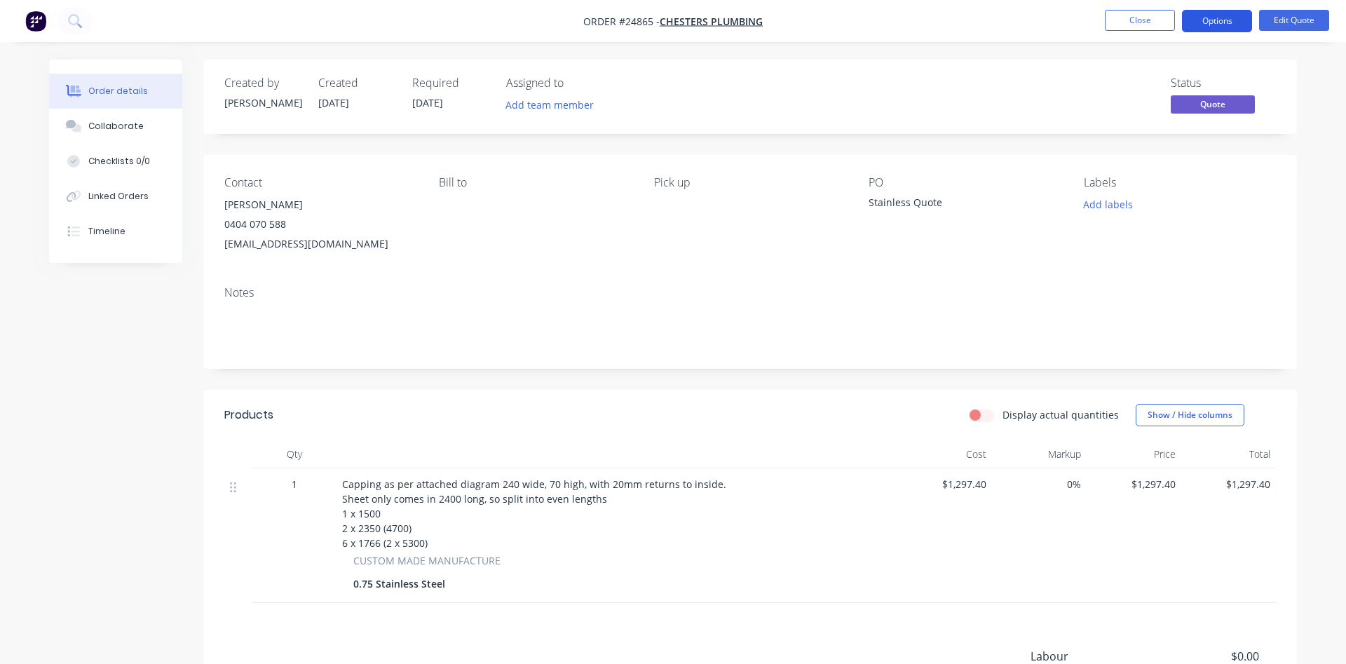
click at [1206, 20] on button "Options" at bounding box center [1217, 21] width 70 height 22
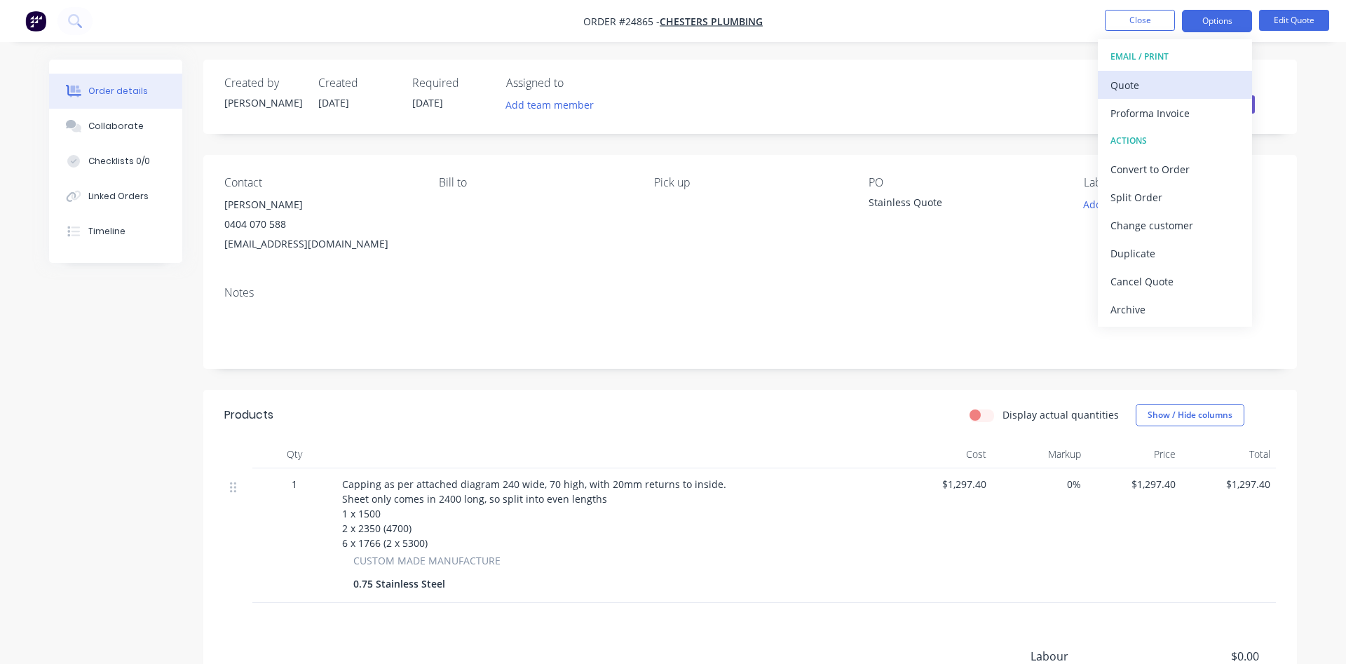
click at [1143, 79] on div "Quote" at bounding box center [1174, 85] width 129 height 20
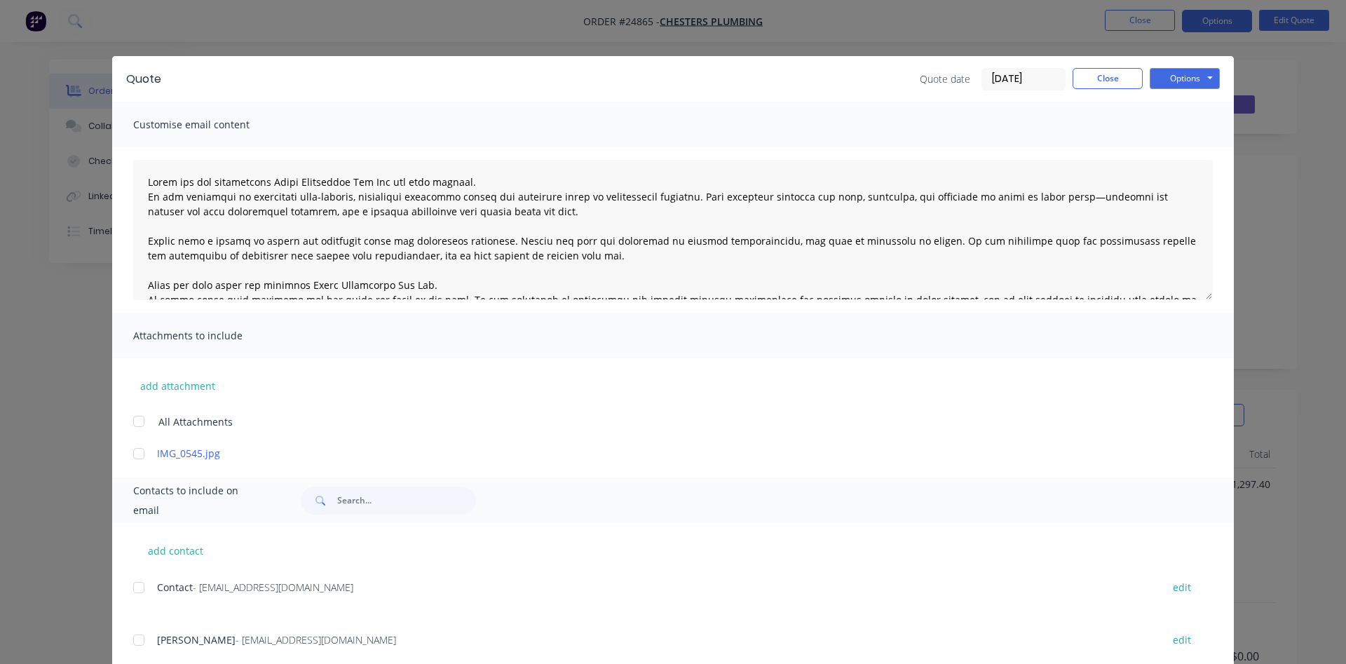
click at [141, 454] on div at bounding box center [139, 453] width 28 height 28
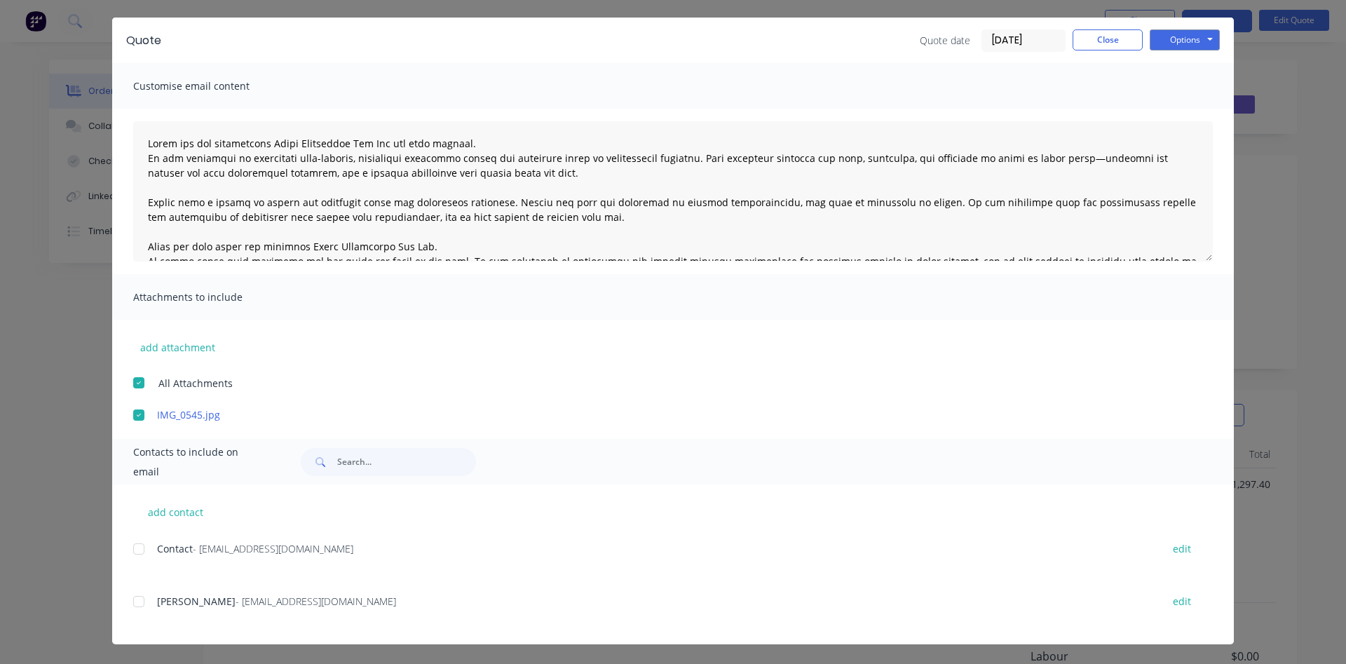
click at [136, 605] on div at bounding box center [139, 601] width 28 height 28
click at [1178, 41] on button "Options" at bounding box center [1185, 39] width 70 height 21
click at [1196, 113] on button "Email" at bounding box center [1195, 111] width 90 height 23
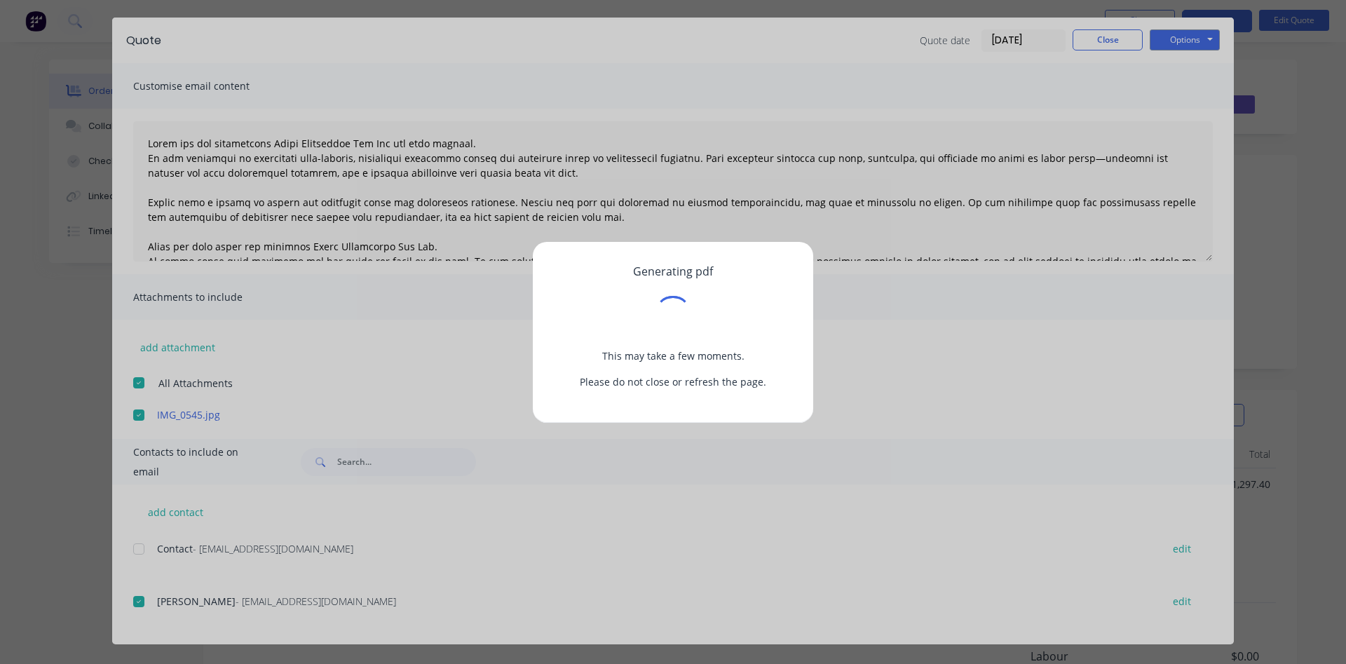
scroll to position [0, 0]
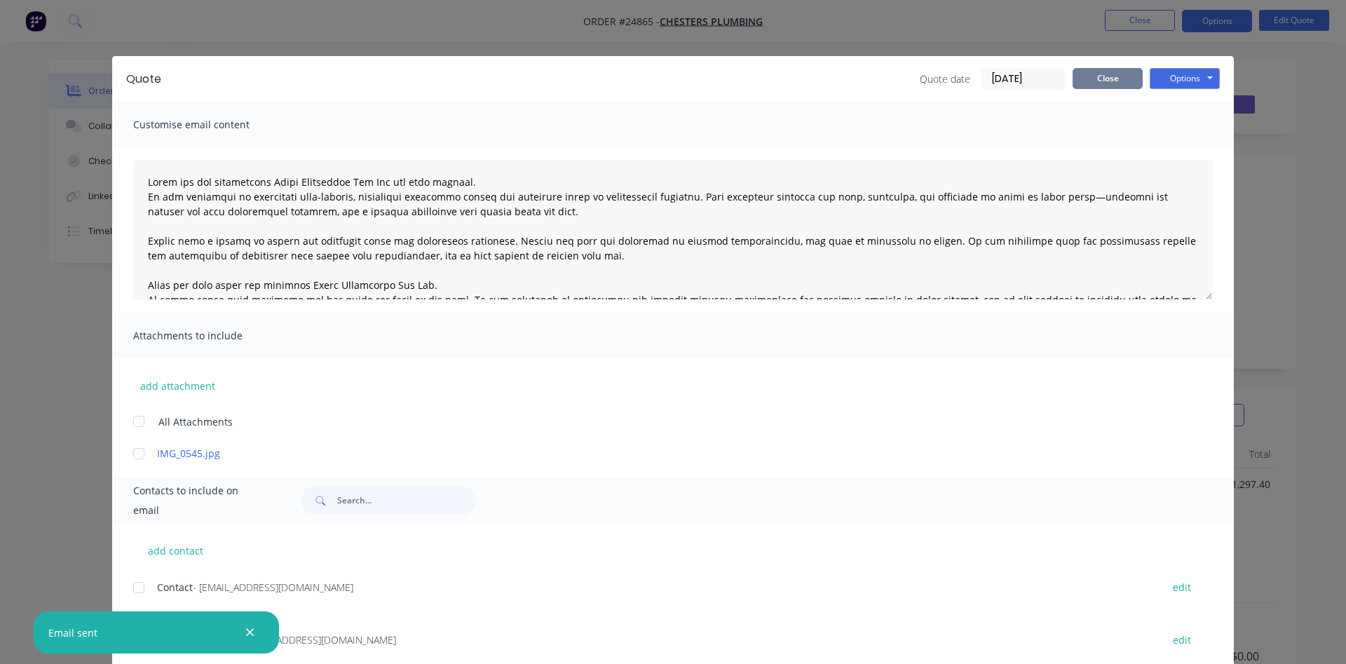
click at [1110, 70] on button "Close" at bounding box center [1107, 78] width 70 height 21
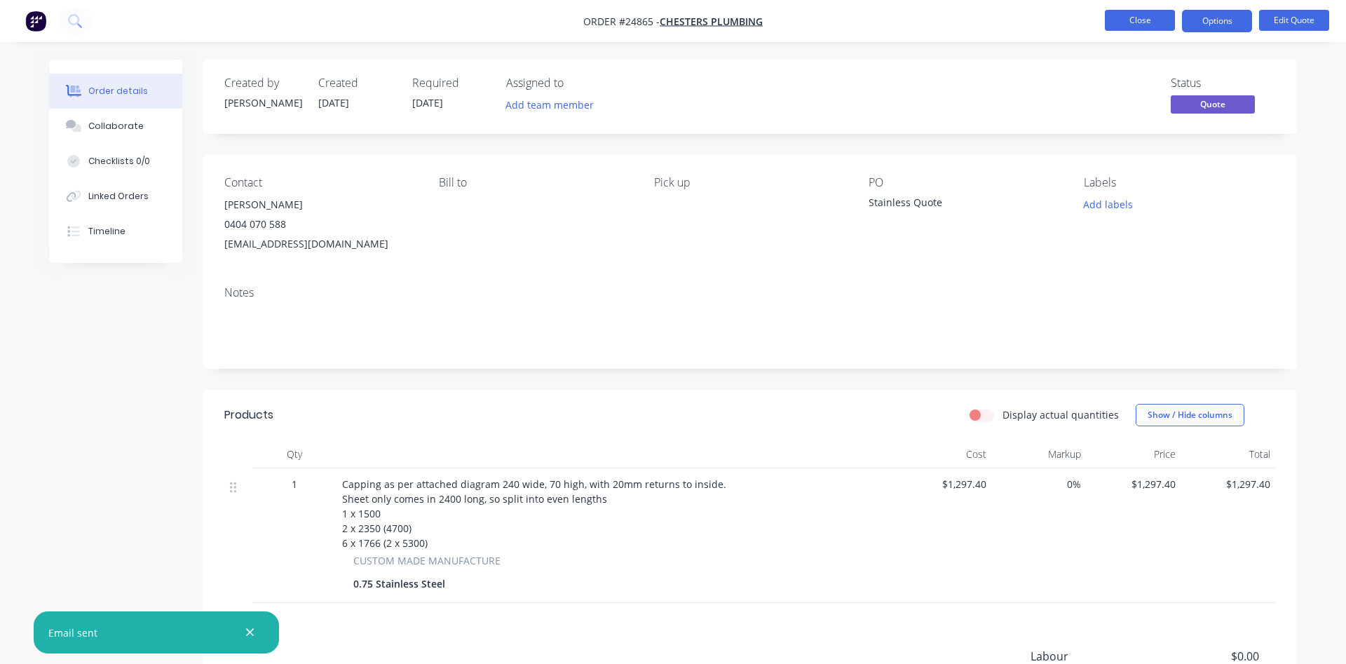
click at [1143, 20] on button "Close" at bounding box center [1140, 20] width 70 height 21
